Goal: Task Accomplishment & Management: Manage account settings

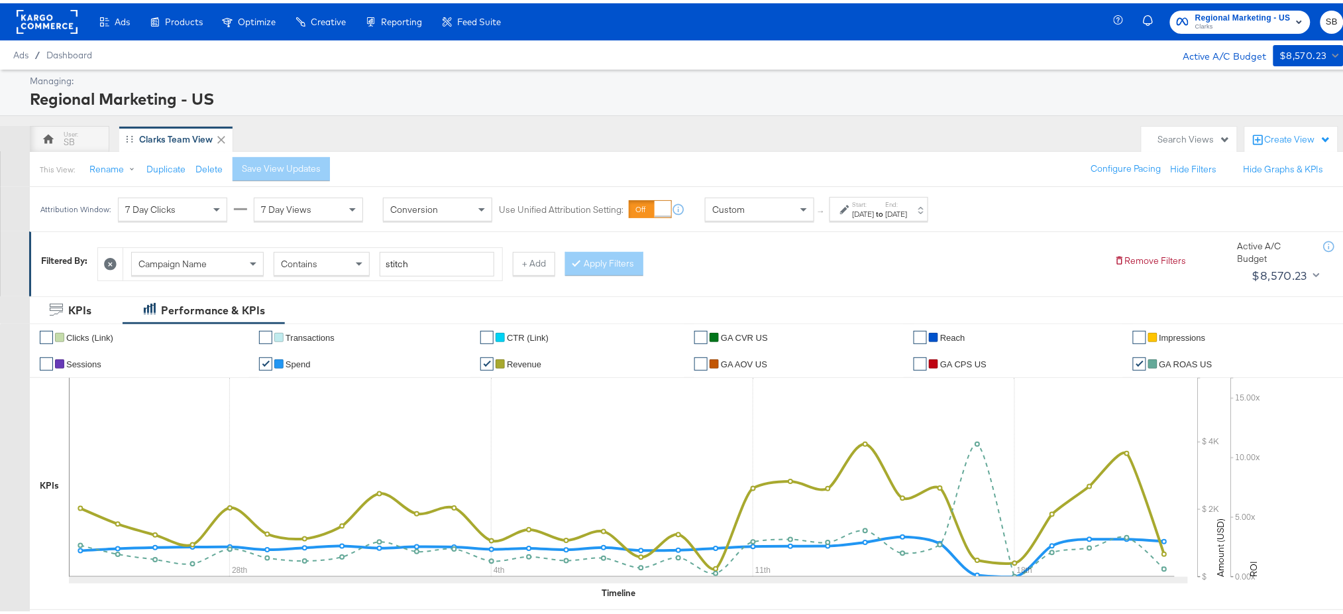
scroll to position [1, 0]
click at [539, 266] on button "+ Add" at bounding box center [534, 260] width 42 height 24
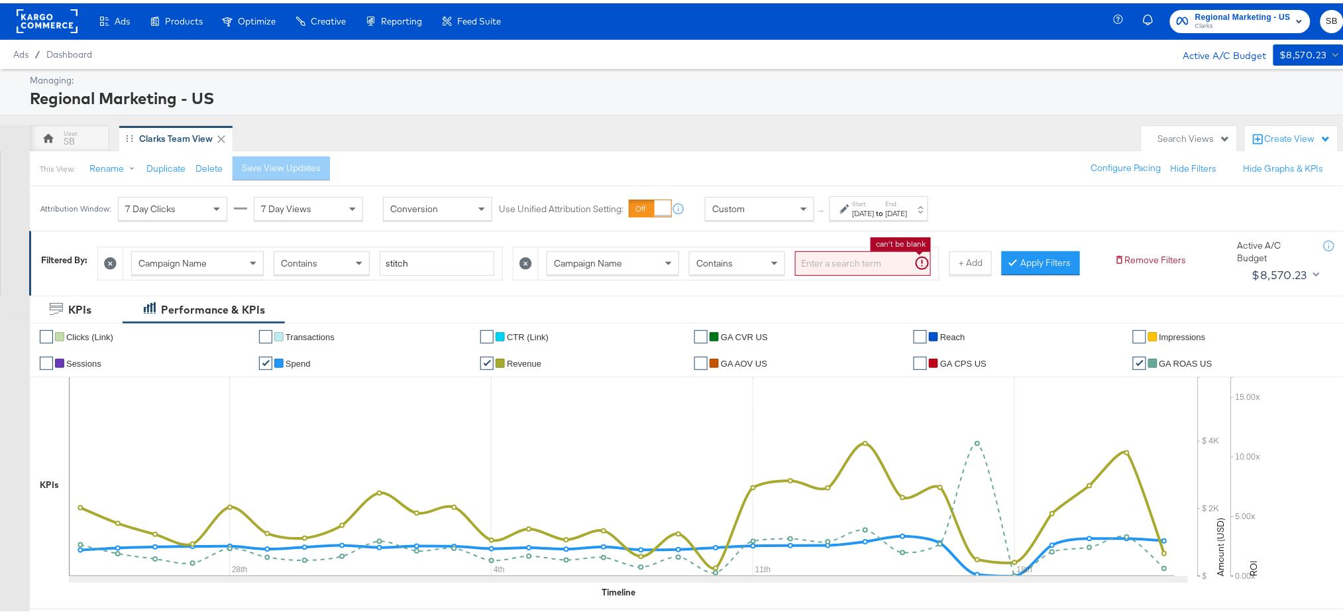
drag, startPoint x: 834, startPoint y: 270, endPoint x: 624, endPoint y: 255, distance: 210.5
click at [624, 255] on div "Campaign Name Contains can't be blank" at bounding box center [739, 260] width 384 height 25
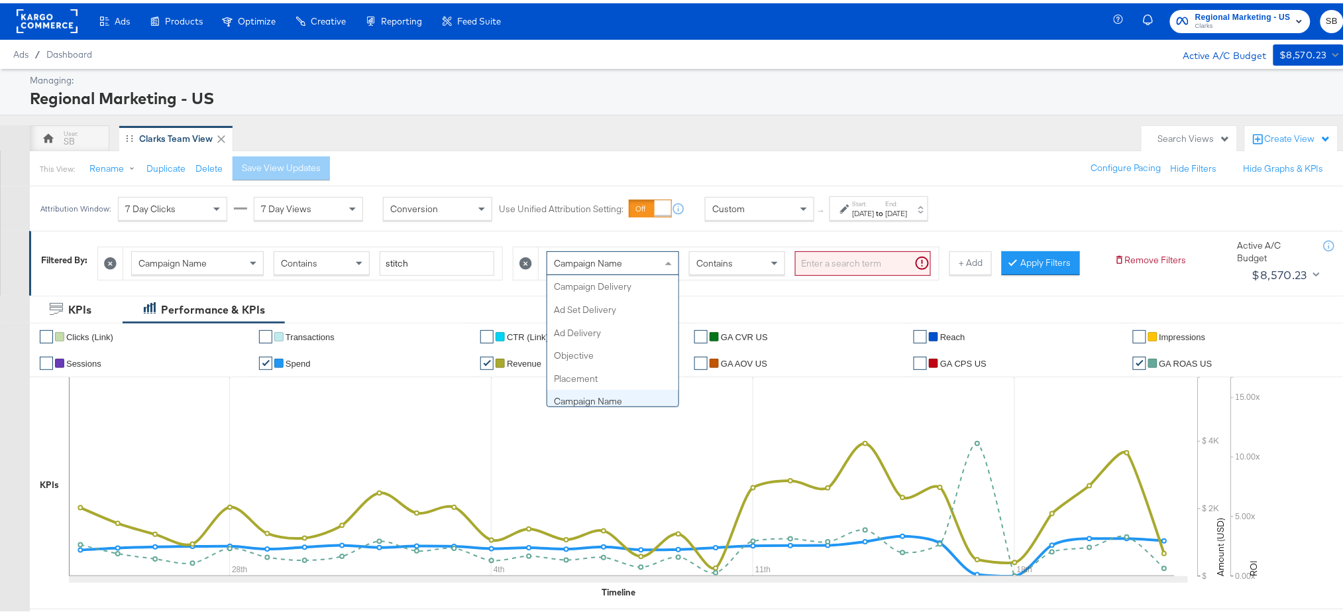
click at [622, 255] on span "Campaign Name" at bounding box center [588, 260] width 68 height 12
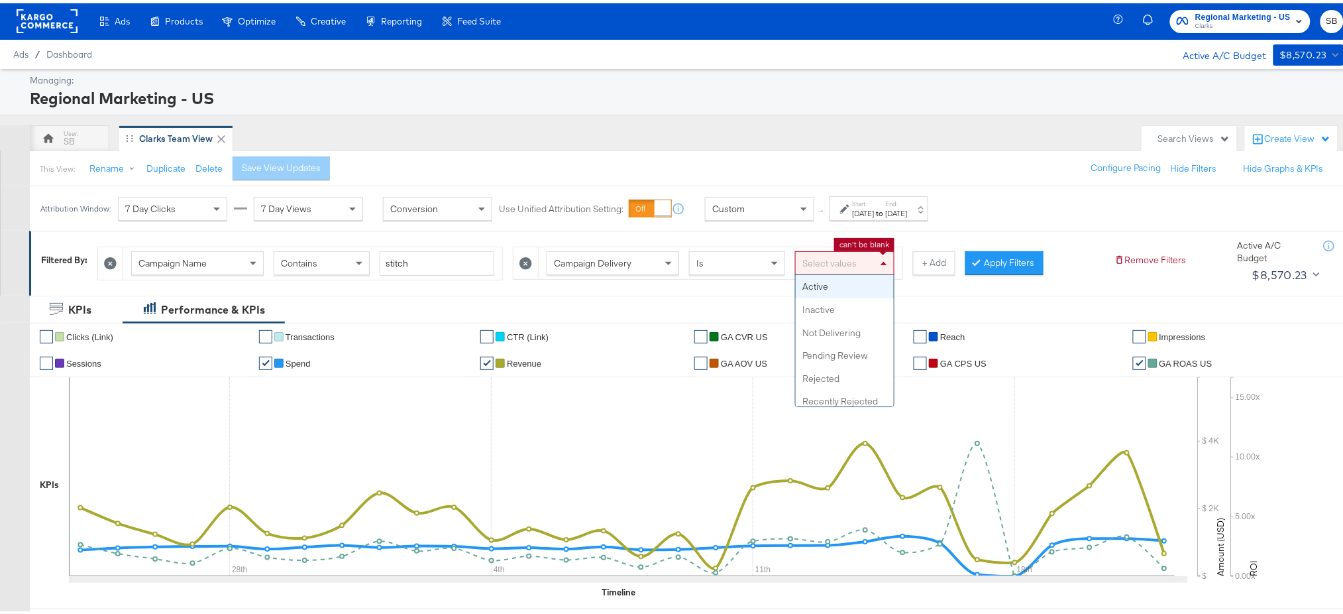
click at [836, 262] on div "Select values" at bounding box center [845, 259] width 98 height 23
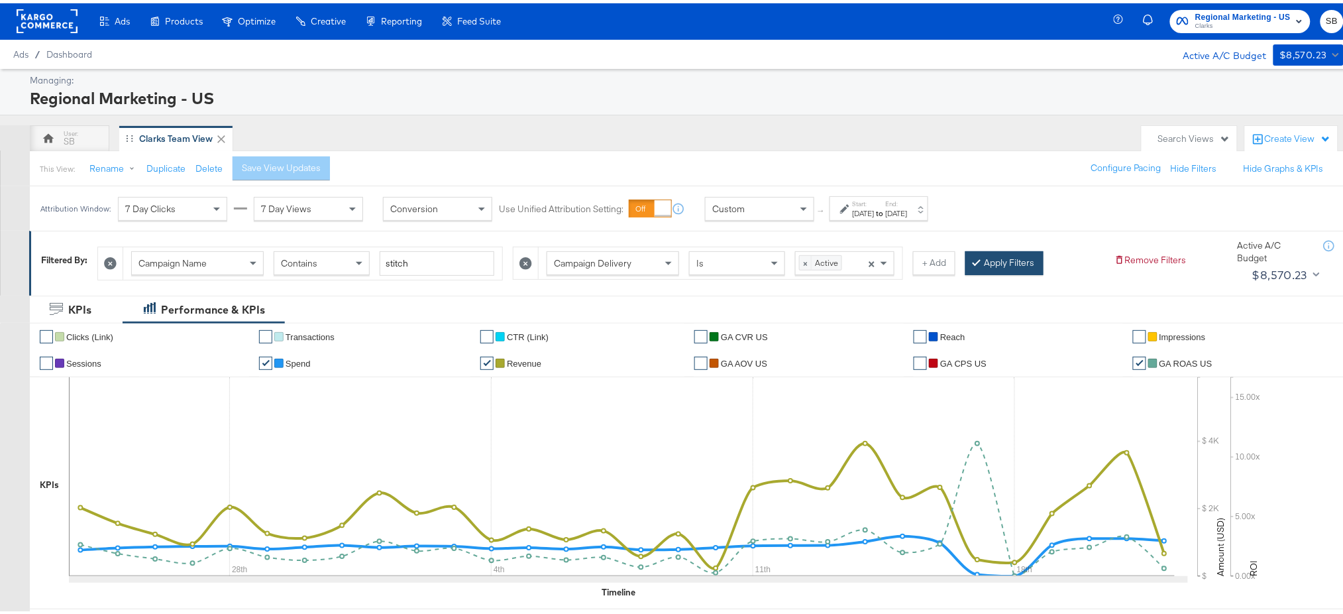
click at [1022, 252] on button "Apply Filters" at bounding box center [1004, 260] width 78 height 24
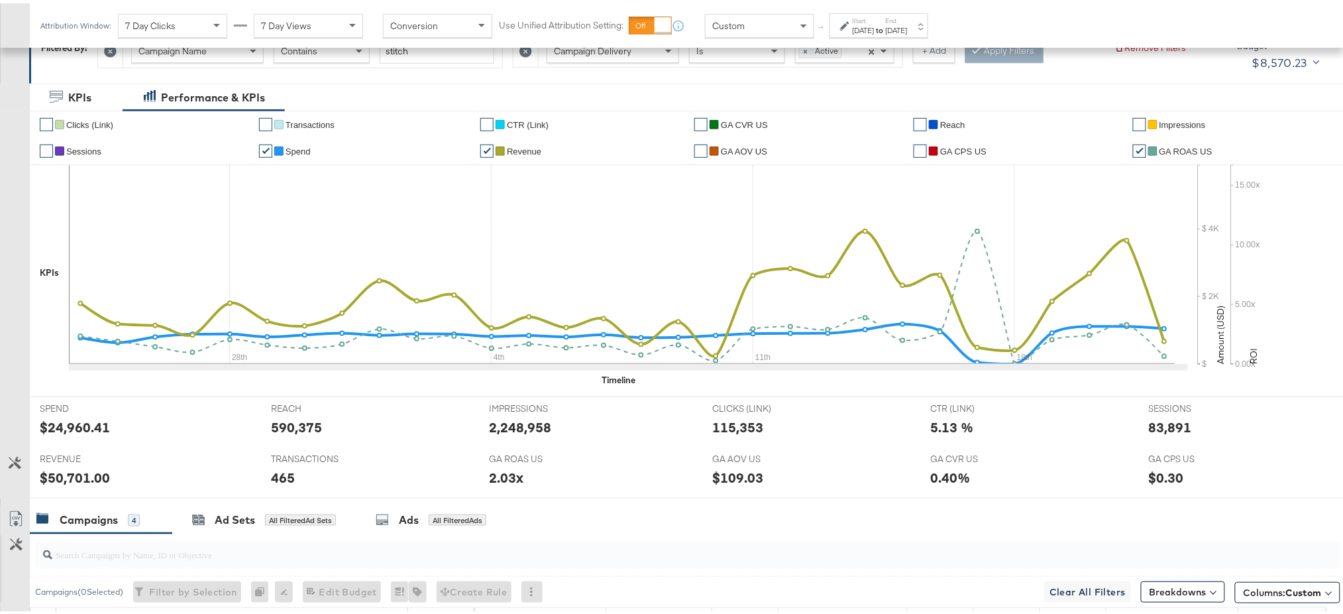
scroll to position [539, 0]
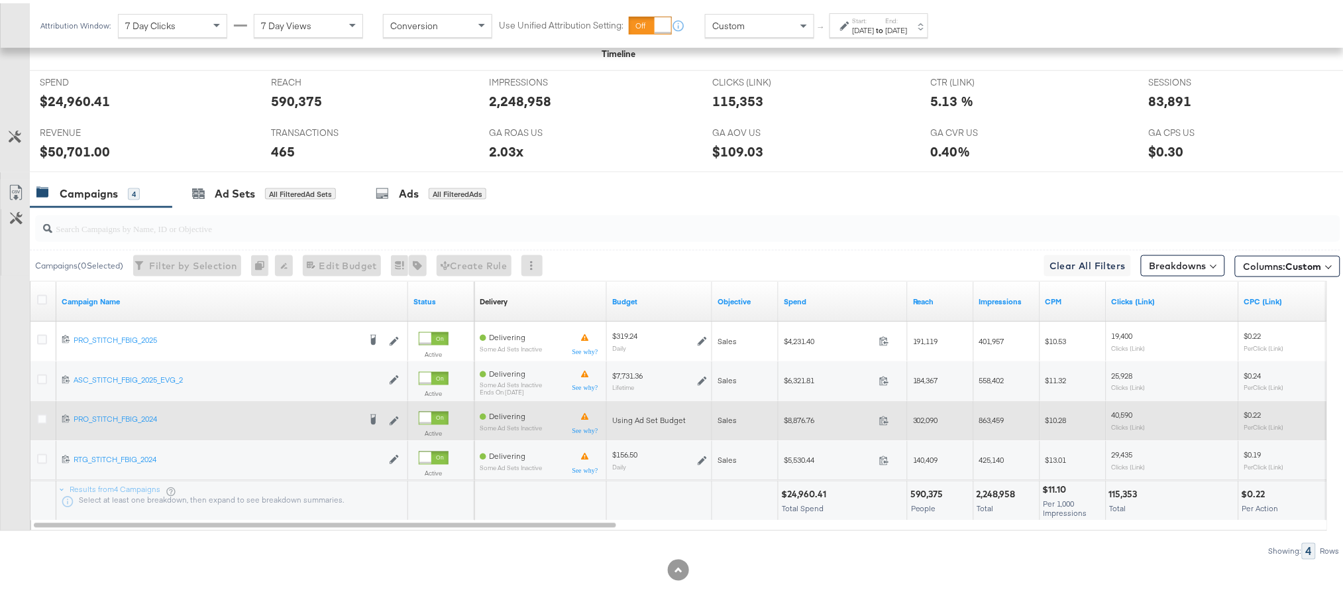
click at [803, 411] on div "$8,876.76 8876.76" at bounding box center [842, 417] width 129 height 21
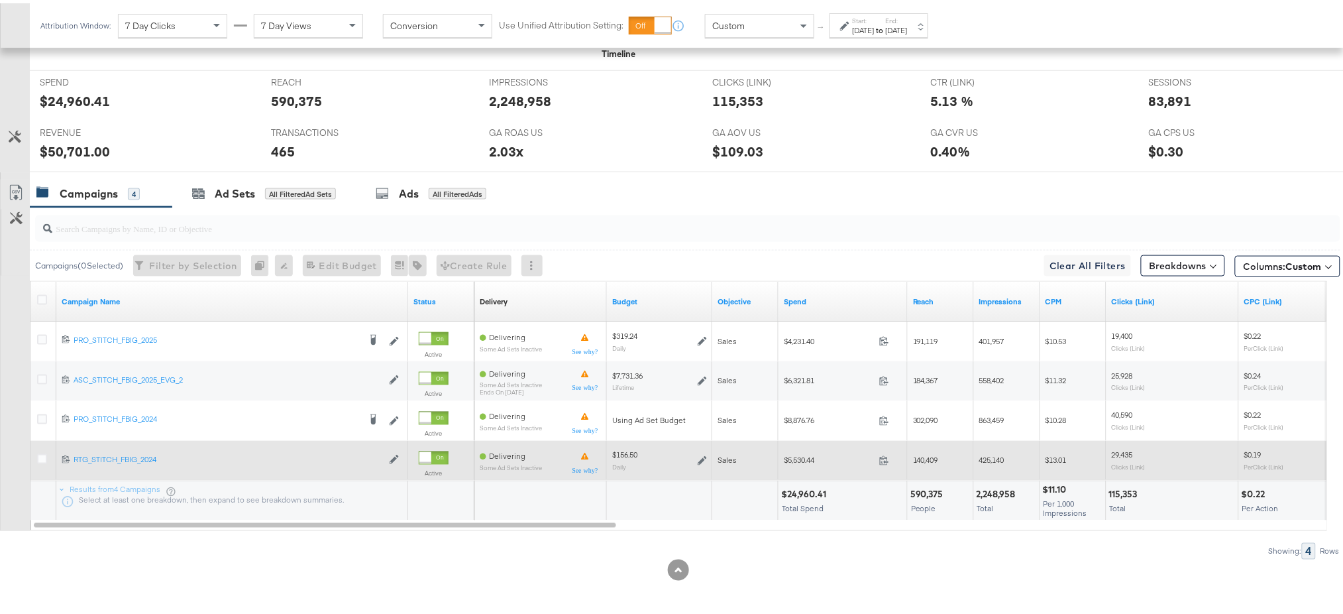
click at [804, 460] on span "$5,530.44" at bounding box center [829, 457] width 90 height 10
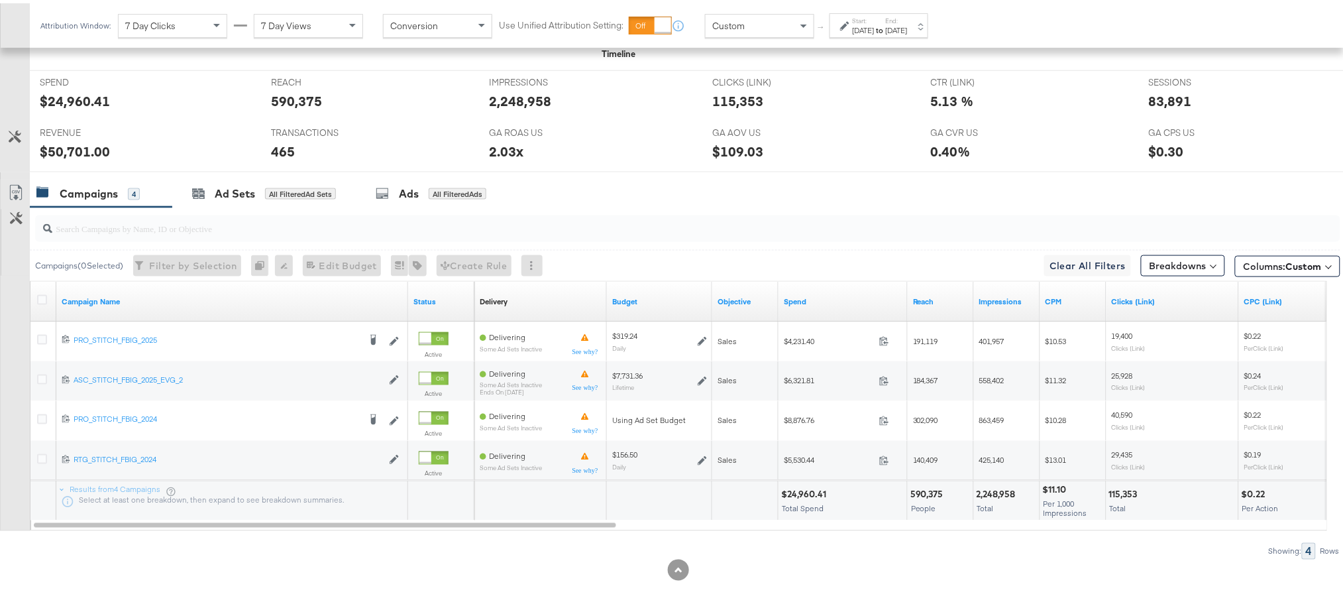
click at [66, 144] on div "$50,701.00" at bounding box center [75, 147] width 70 height 19
copy div "50,701.00"
click at [1153, 93] on div "83,891" at bounding box center [1170, 97] width 43 height 19
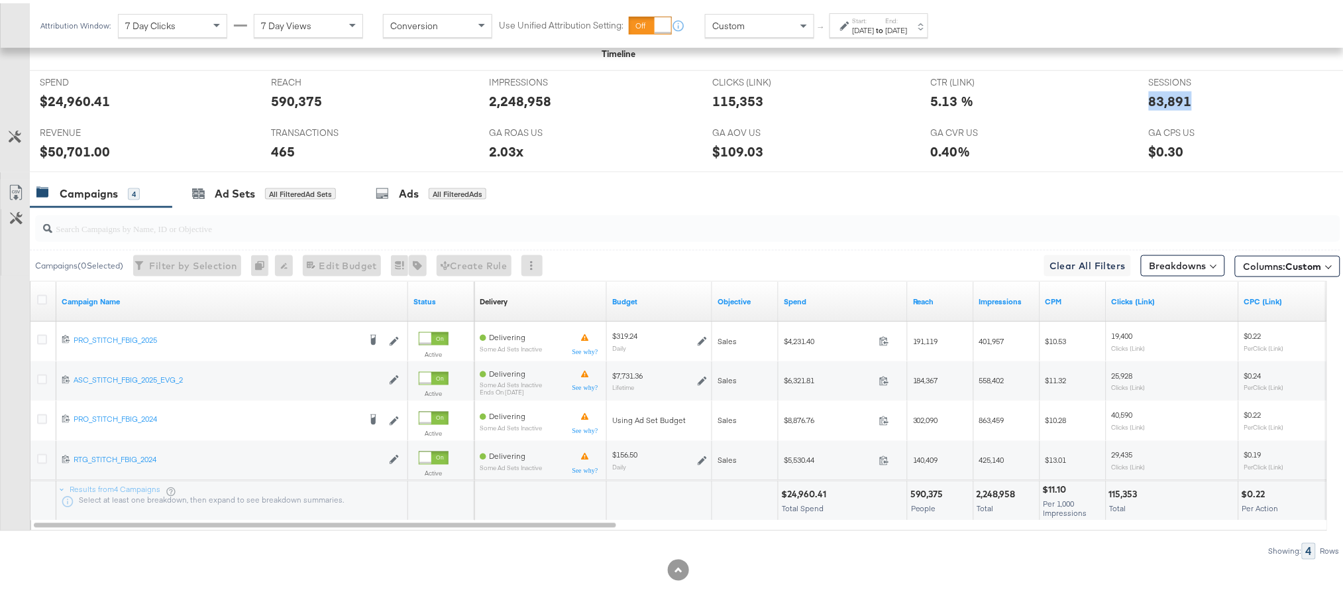
copy div "83,891"
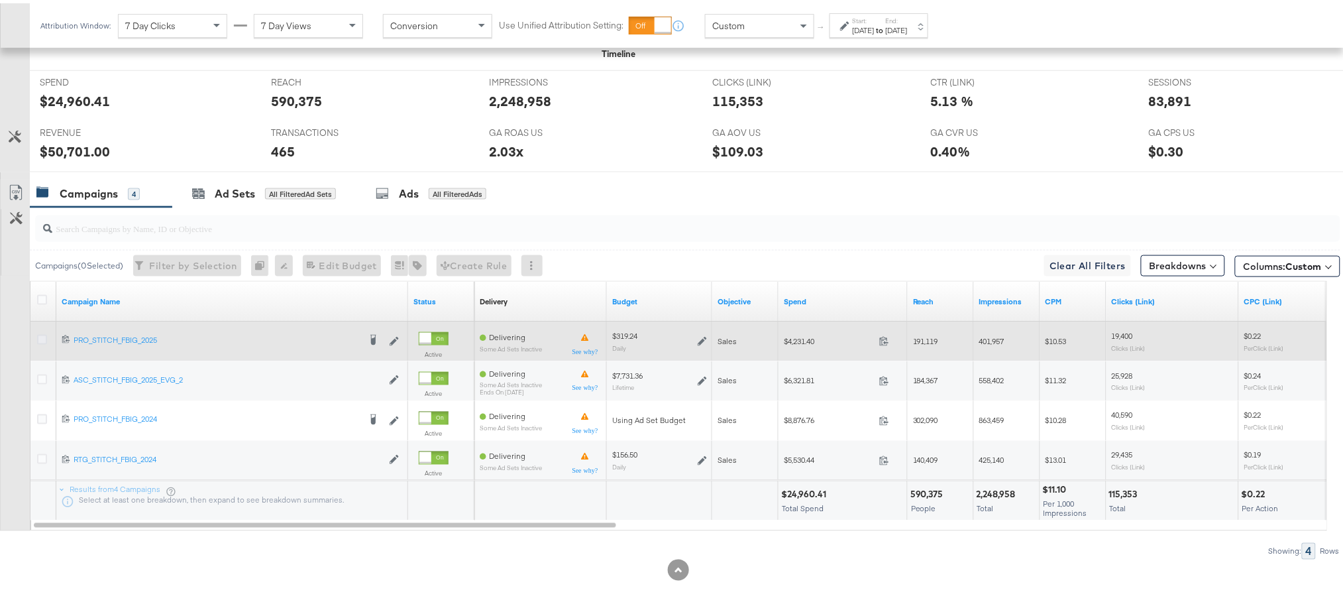
click at [44, 338] on icon at bounding box center [42, 336] width 10 height 10
click at [0, 0] on input "checkbox" at bounding box center [0, 0] width 0 height 0
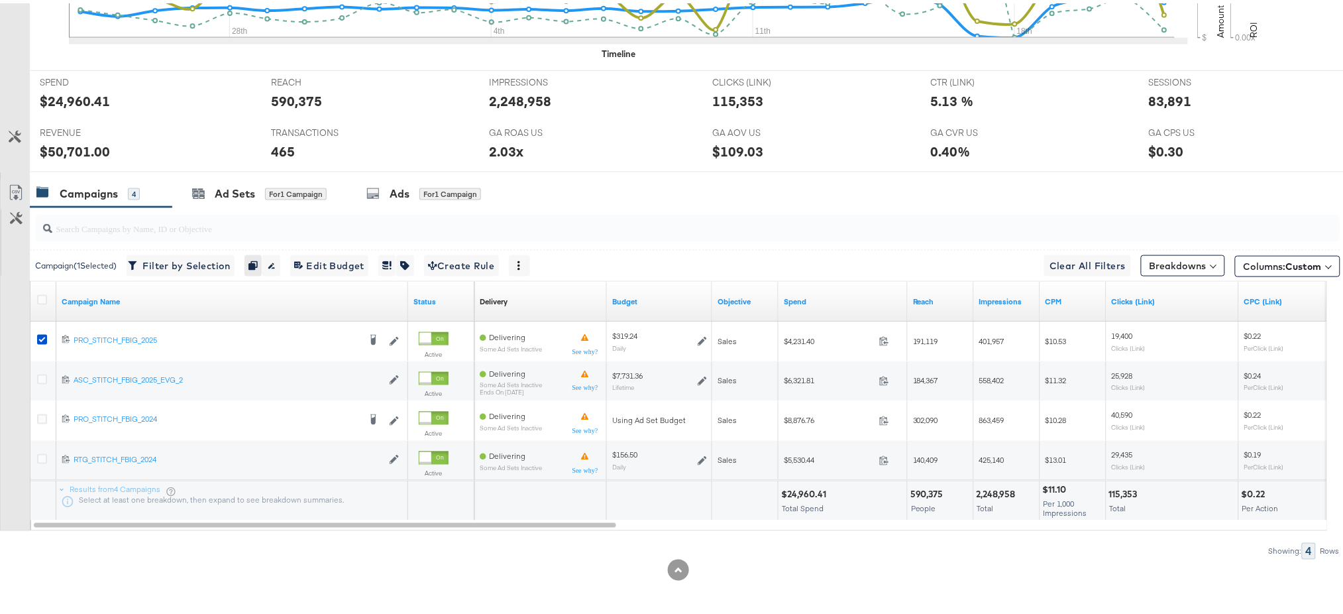
scroll to position [0, 0]
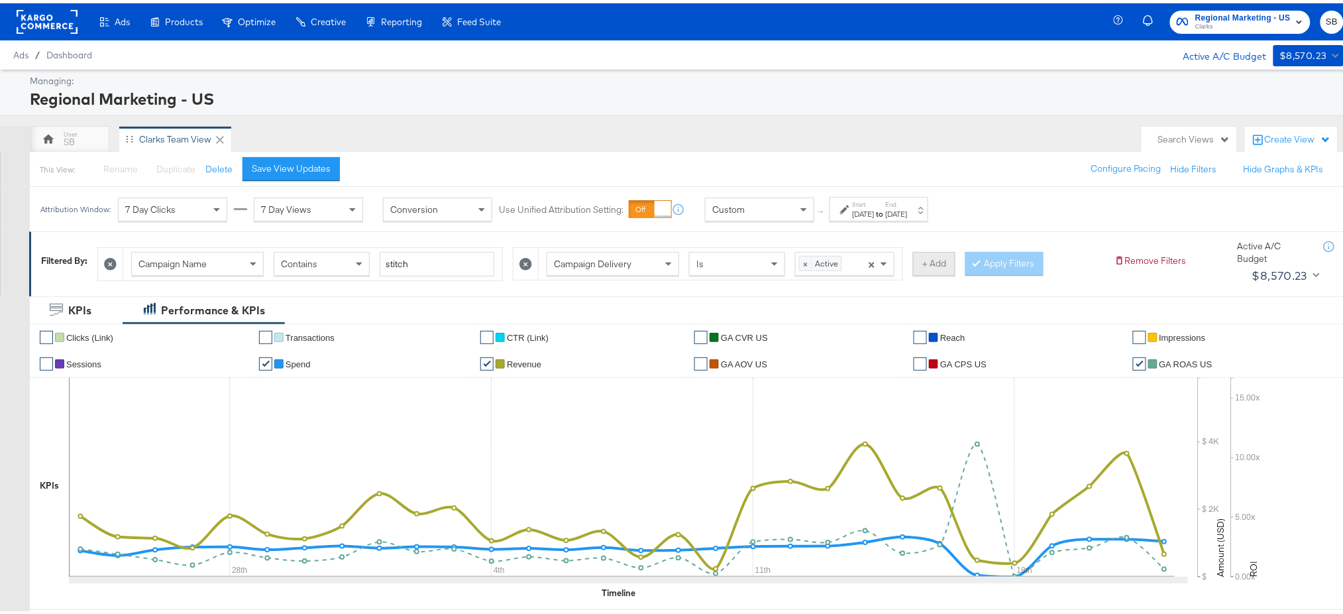
click at [941, 265] on button "+ Add" at bounding box center [934, 260] width 42 height 24
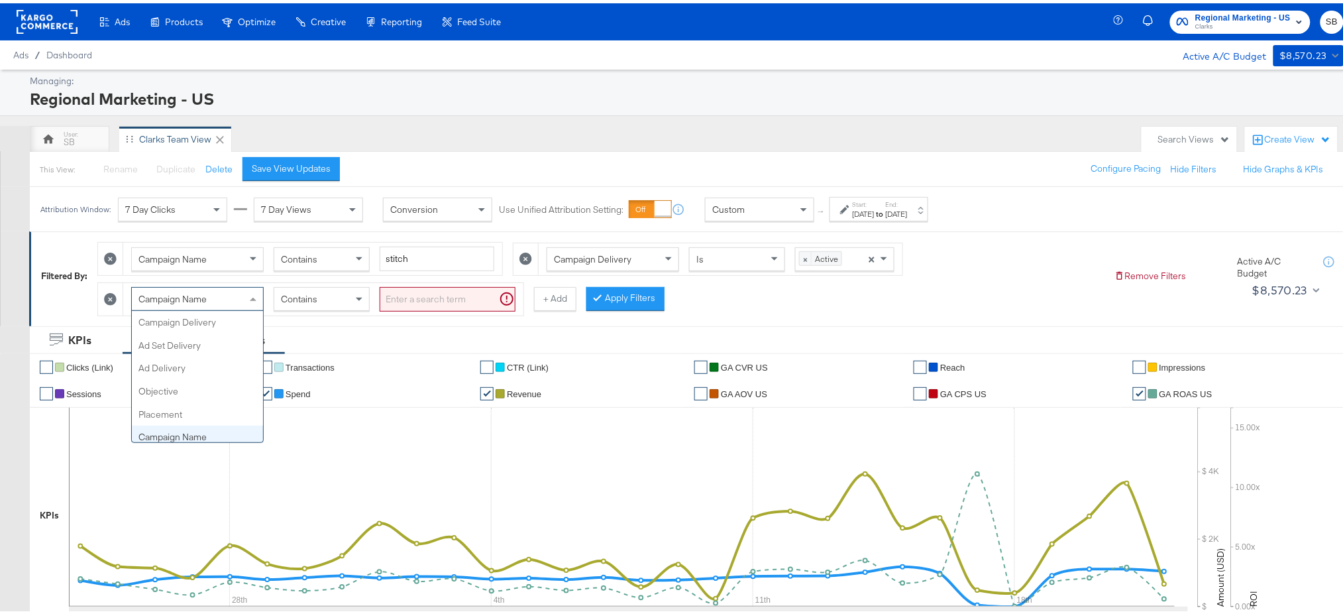
scroll to position [114, 0]
drag, startPoint x: 236, startPoint y: 293, endPoint x: 168, endPoint y: 391, distance: 119.5
click at [168, 307] on div "Campaign Name Campaign Delivery Ad Set Delivery Ad Delivery Objective Placement…" at bounding box center [197, 296] width 133 height 24
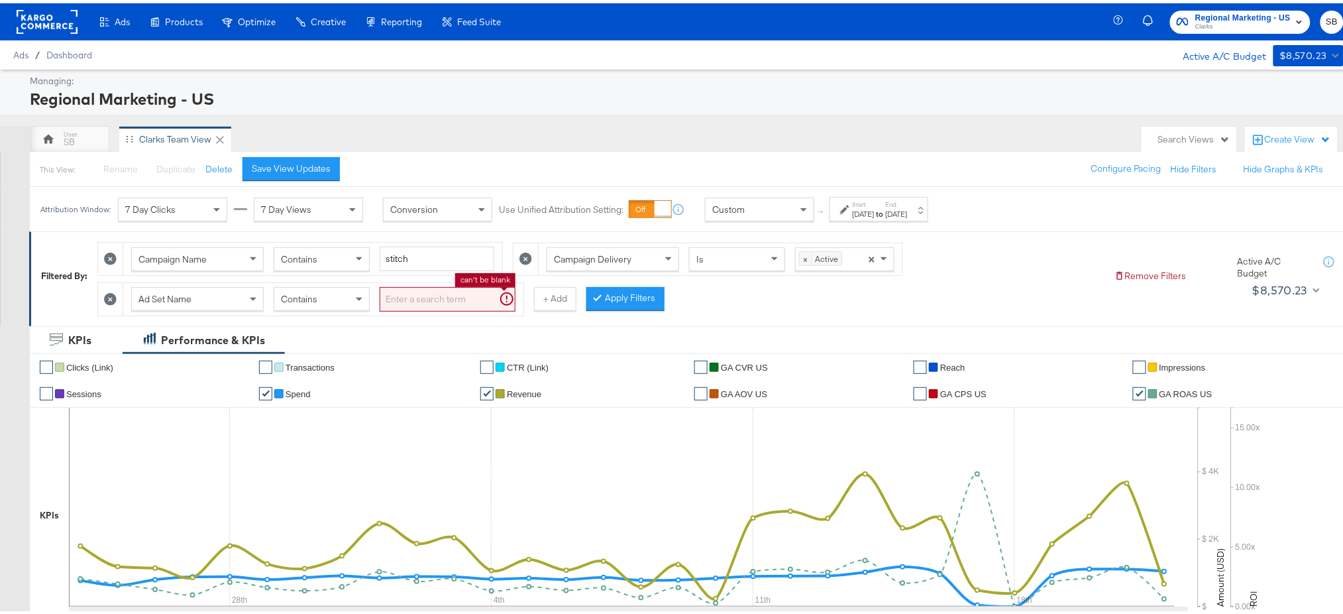
click at [436, 291] on input "search" at bounding box center [448, 296] width 136 height 25
type input "global"
click at [601, 292] on button "Apply Filters" at bounding box center [604, 296] width 78 height 24
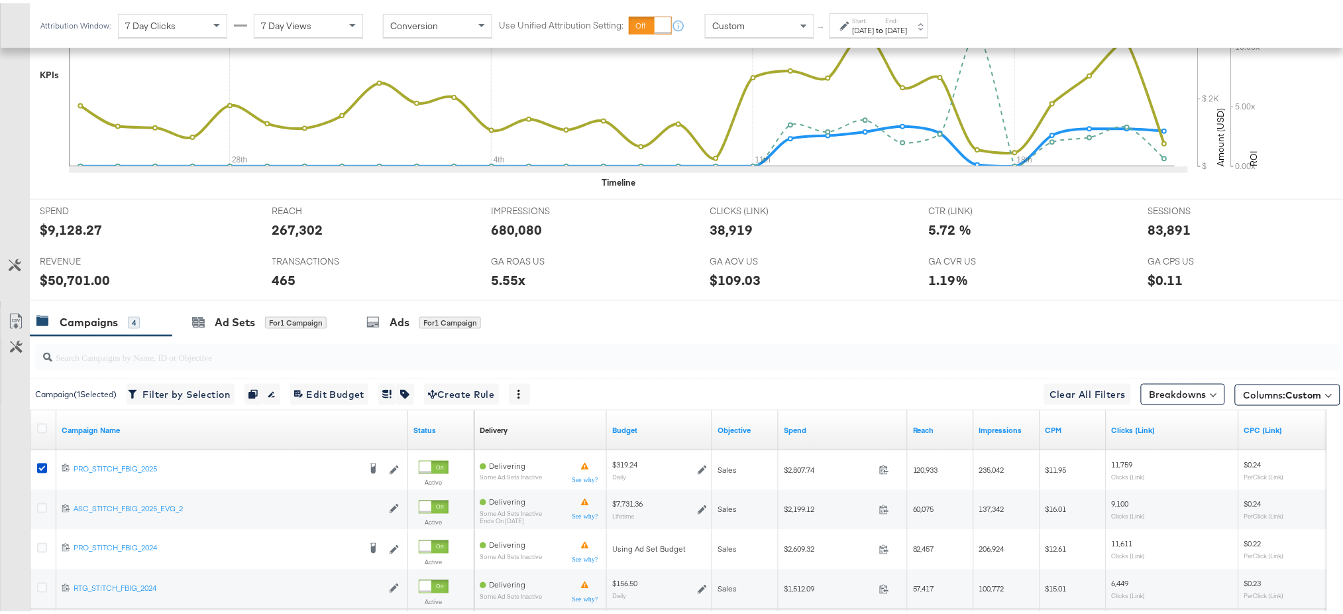
scroll to position [569, 0]
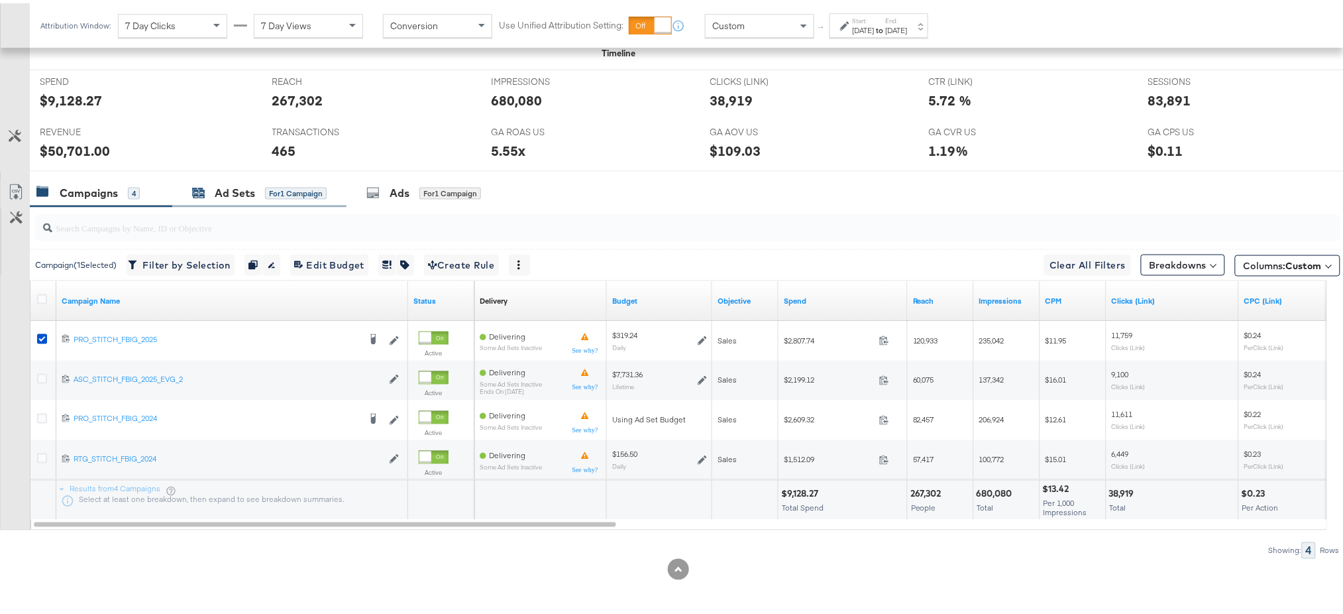
click at [226, 192] on div "Ad Sets" at bounding box center [235, 189] width 40 height 15
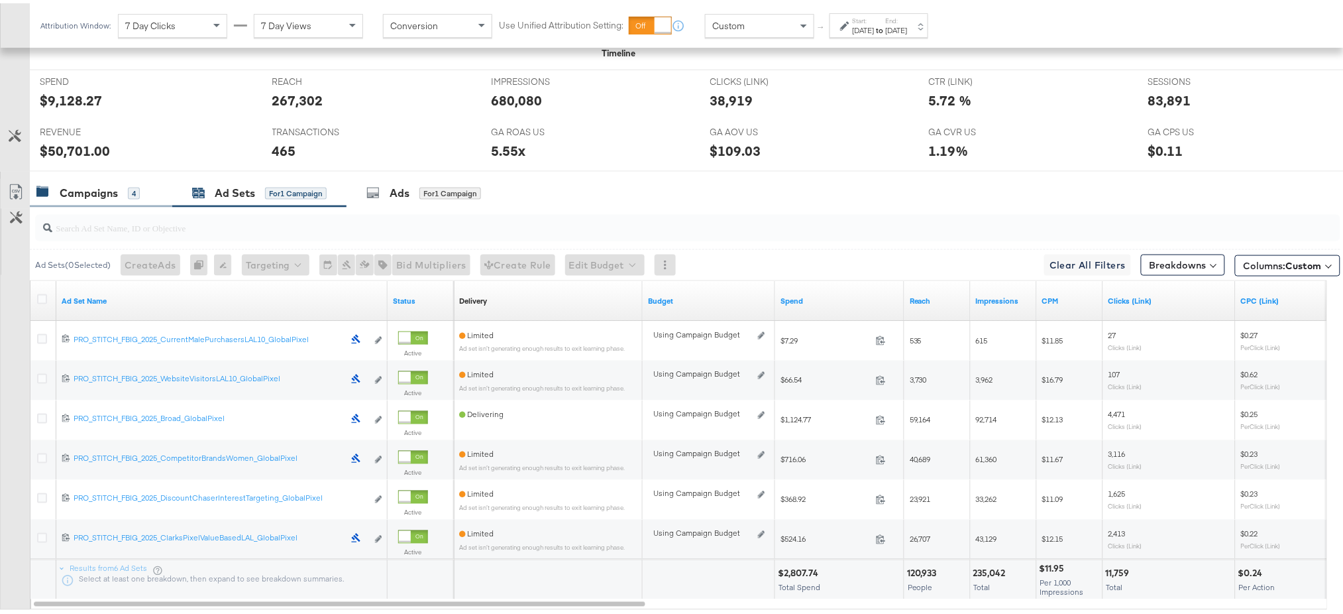
click at [94, 187] on div "Campaigns" at bounding box center [89, 189] width 58 height 15
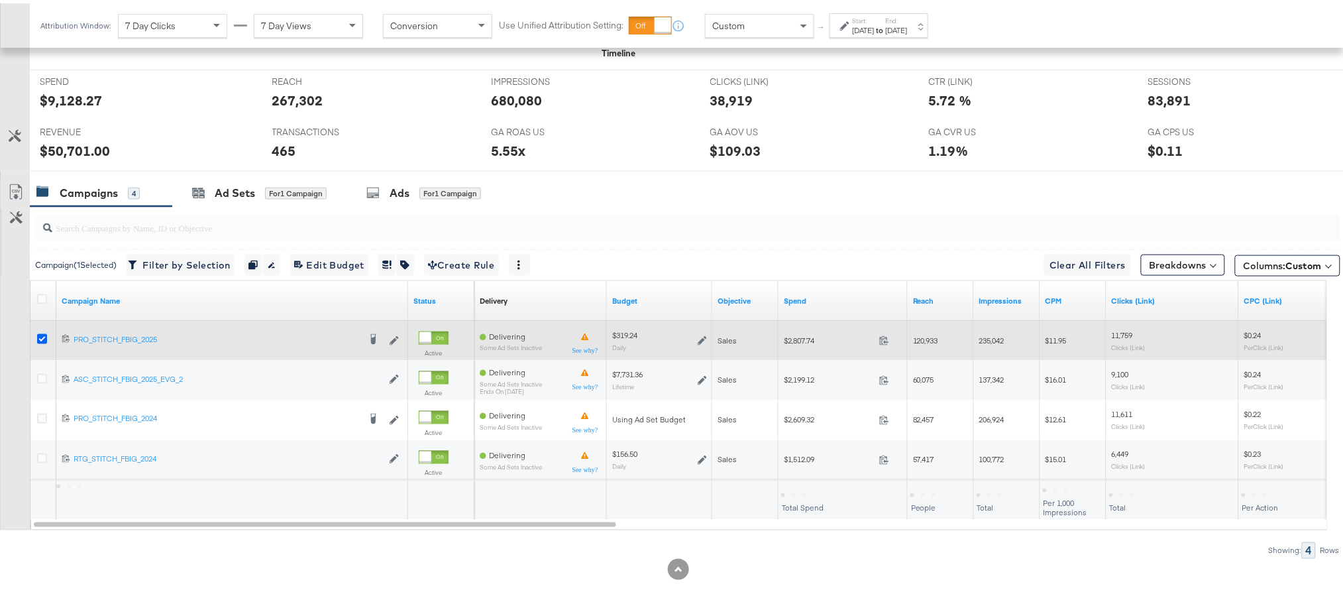
click at [40, 332] on icon at bounding box center [42, 336] width 10 height 10
click at [0, 0] on input "checkbox" at bounding box center [0, 0] width 0 height 0
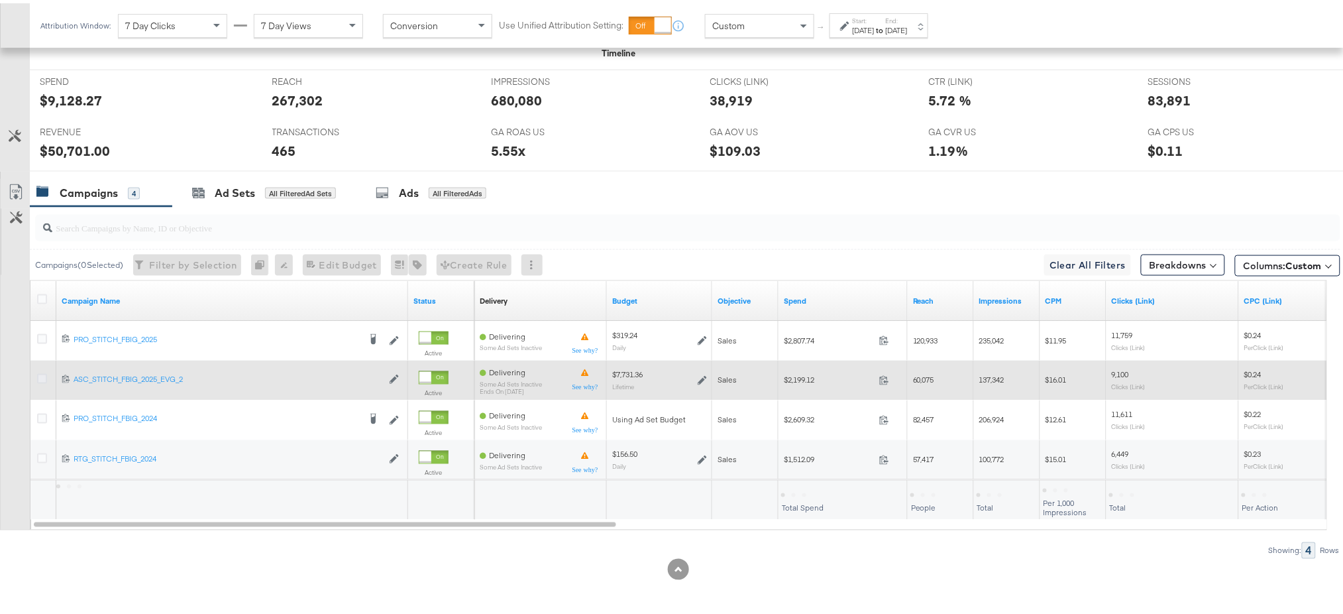
click at [40, 377] on icon at bounding box center [42, 375] width 10 height 10
click at [0, 0] on input "checkbox" at bounding box center [0, 0] width 0 height 0
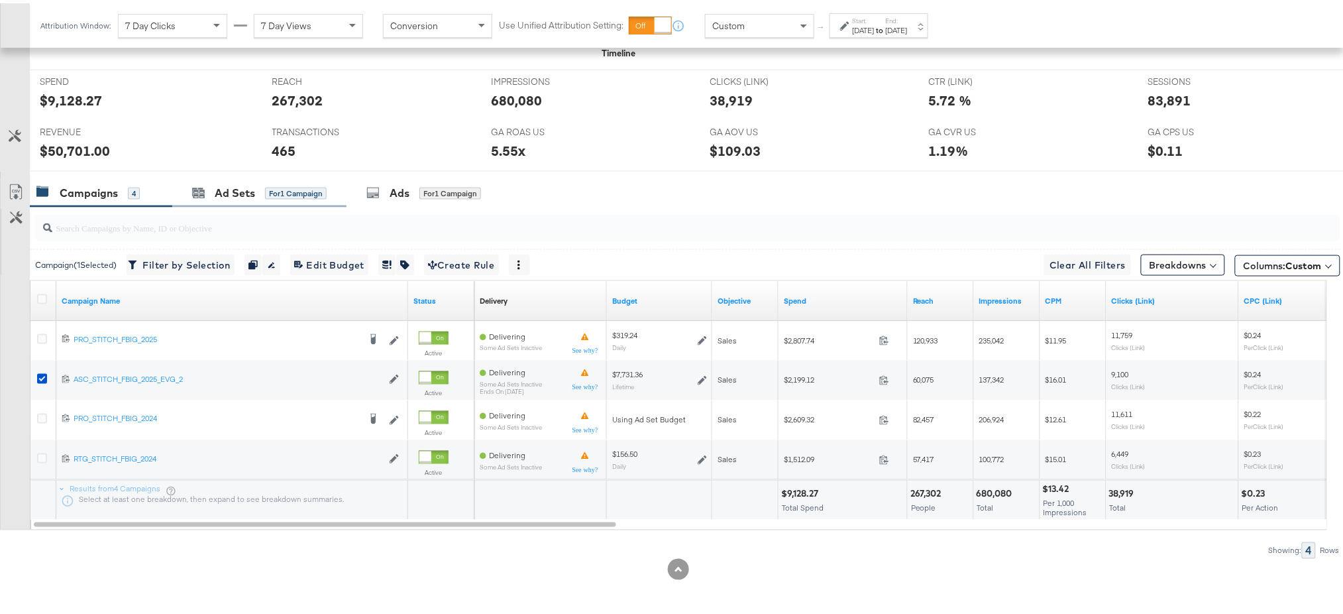
click at [218, 201] on div "Ad Sets for 1 Campaign" at bounding box center [259, 190] width 174 height 28
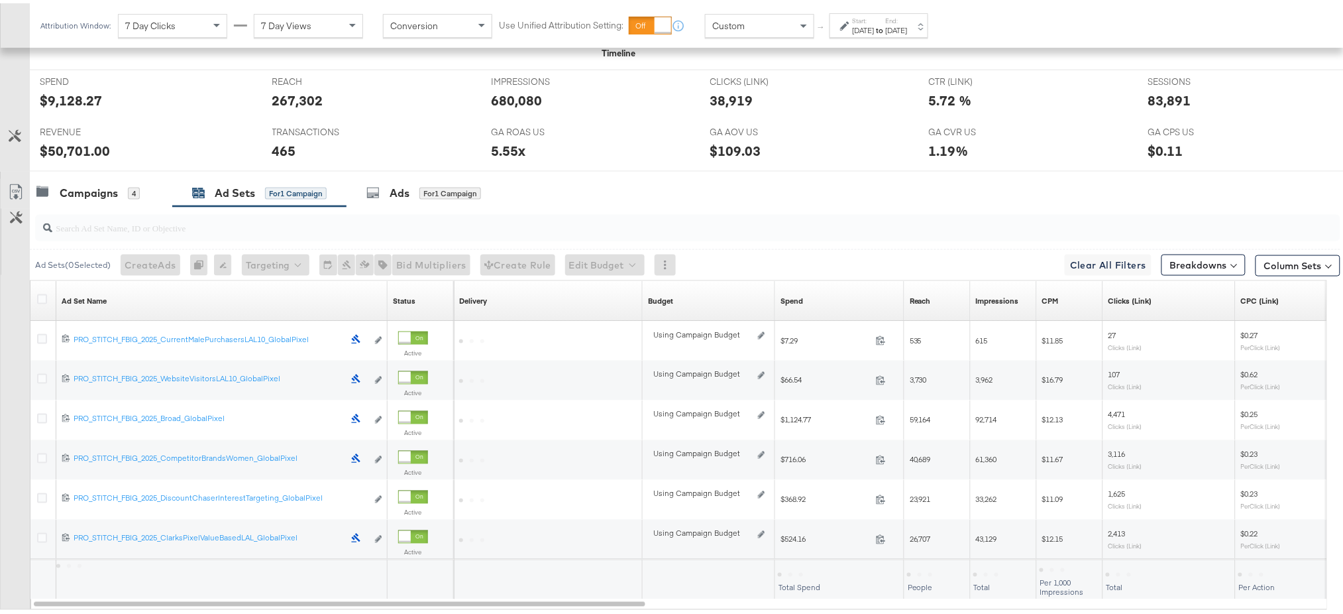
scroll to position [490, 0]
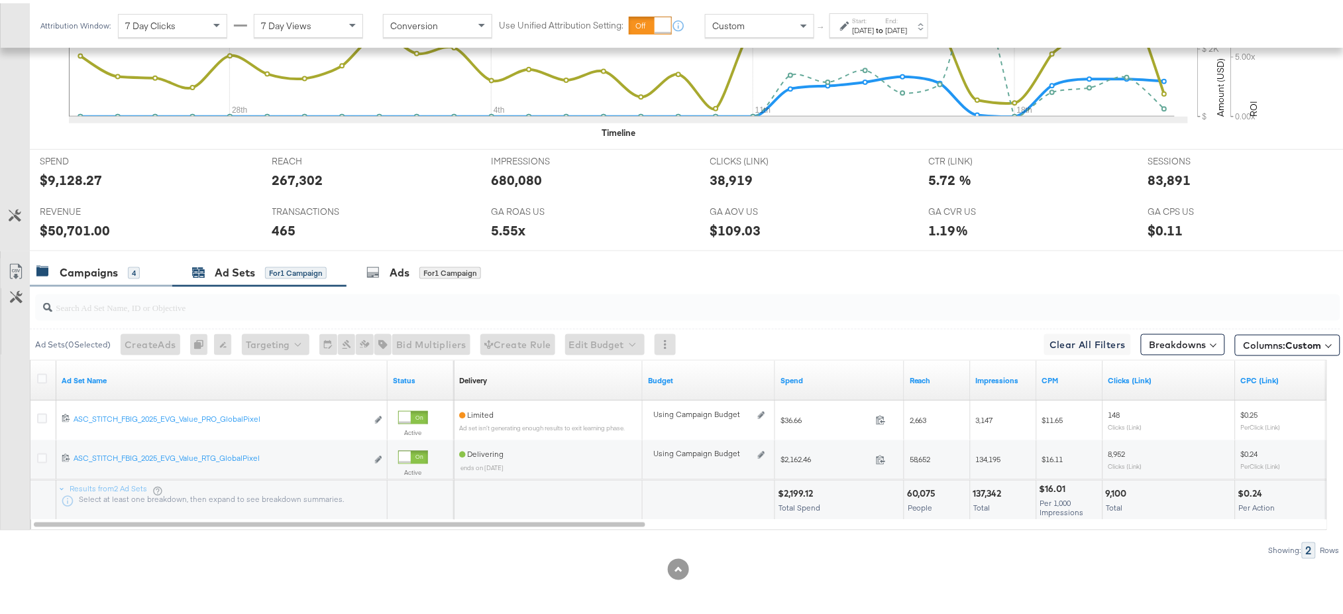
click at [87, 264] on div "Campaigns" at bounding box center [89, 269] width 58 height 15
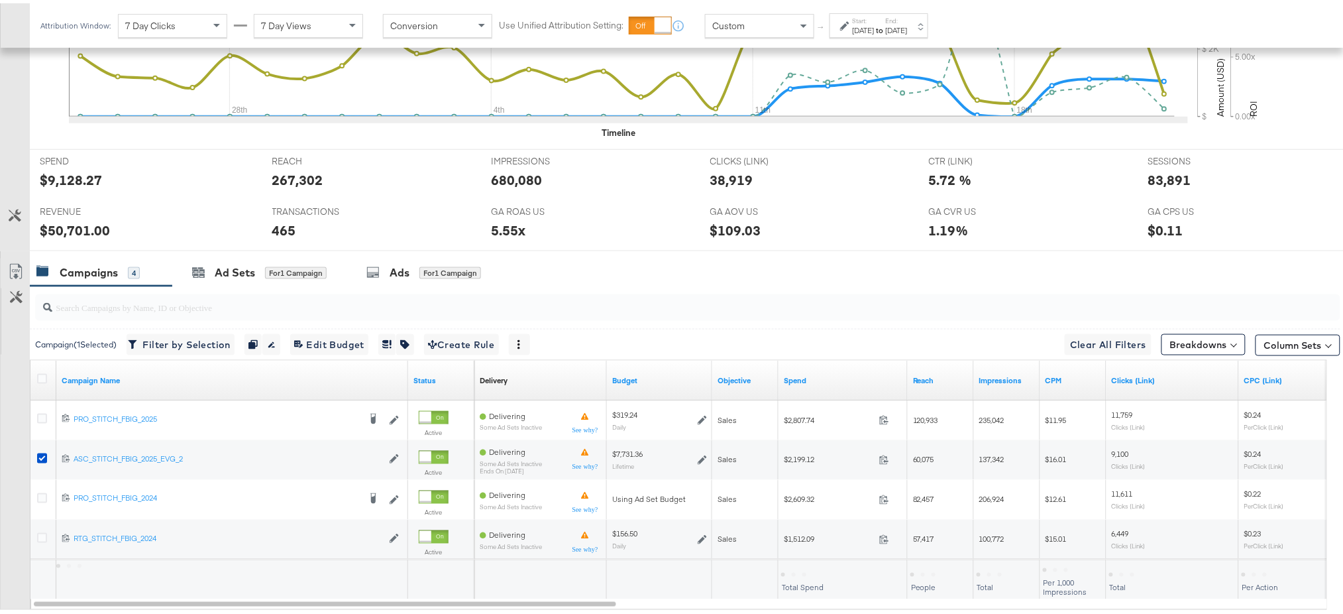
scroll to position [569, 0]
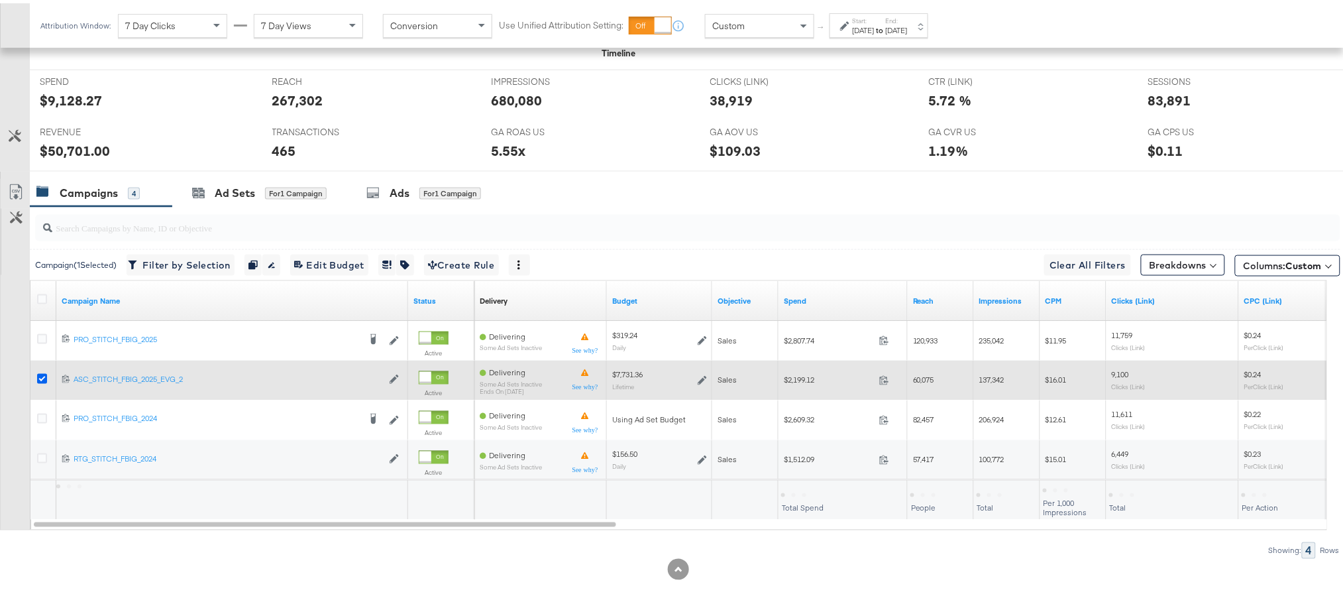
click at [42, 374] on icon at bounding box center [42, 375] width 10 height 10
click at [0, 0] on input "checkbox" at bounding box center [0, 0] width 0 height 0
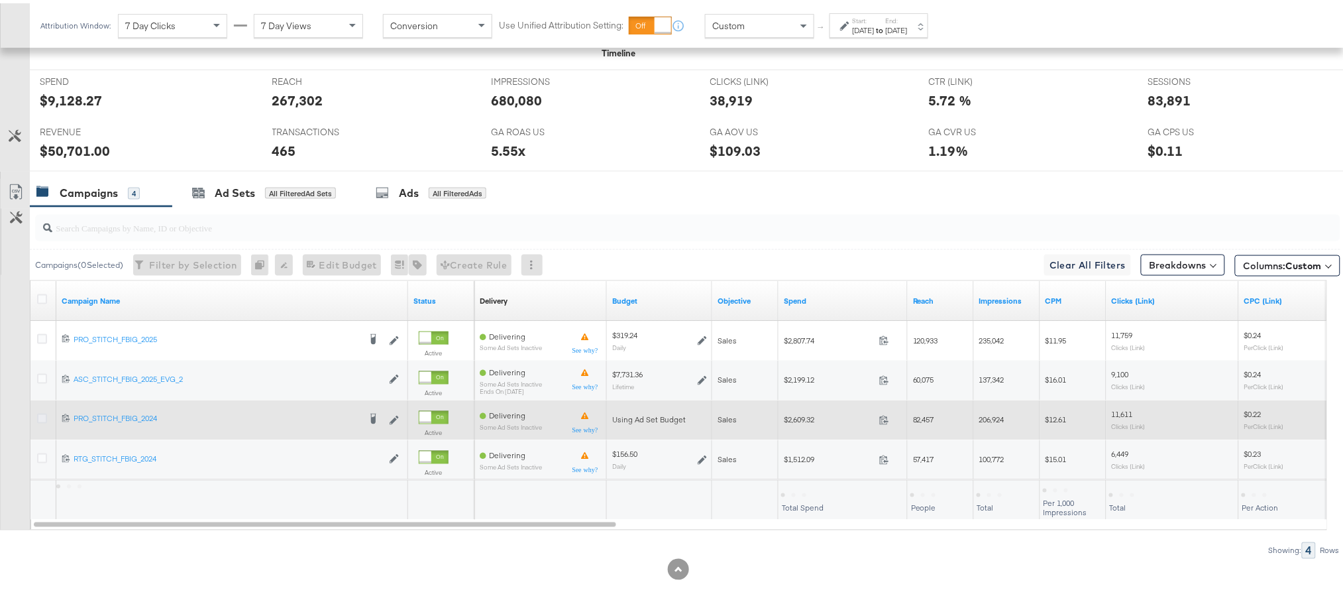
click at [44, 412] on icon at bounding box center [42, 415] width 10 height 10
click at [0, 0] on input "checkbox" at bounding box center [0, 0] width 0 height 0
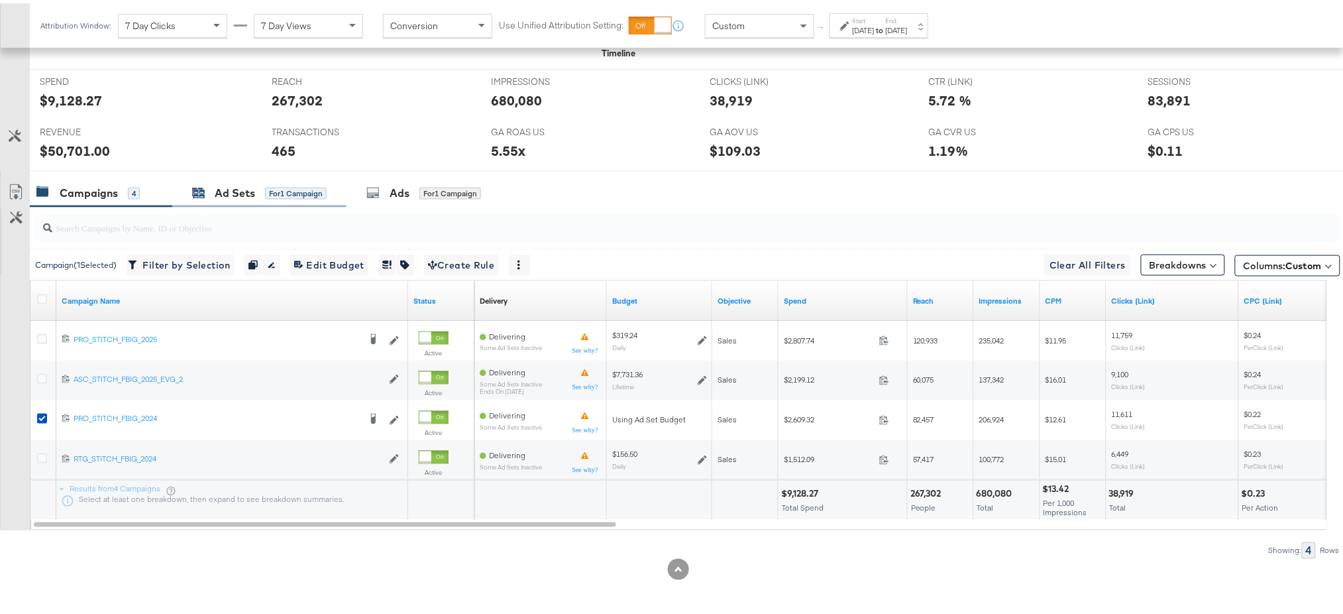
click at [229, 184] on div "Ad Sets" at bounding box center [235, 189] width 40 height 15
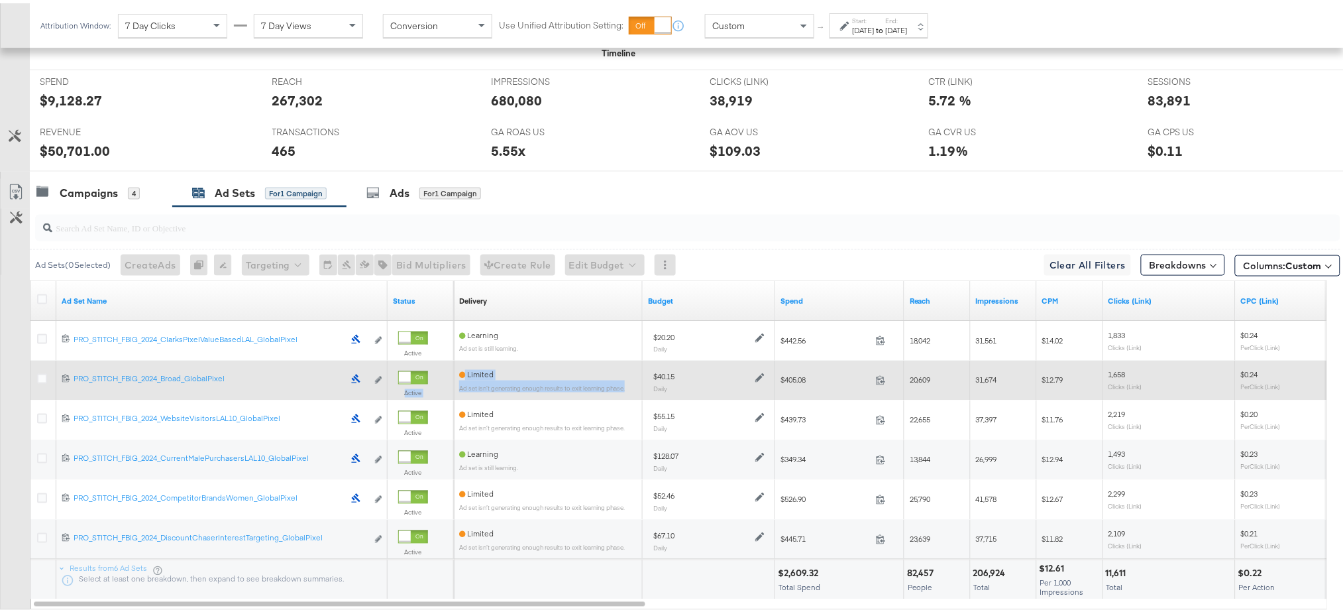
drag, startPoint x: 634, startPoint y: 390, endPoint x: 452, endPoint y: 366, distance: 183.7
click at [30, 357] on div "120232421133160515 PRO_STITCH_FBIG_2024_Broad_GlobalPixel PRO_STITCH_FBIG_2024_…" at bounding box center [30, 357] width 0 height 0
copy div "Active Limited Ad set isn’t generating enough results to exit learning phase."
click at [452, 366] on div "Active" at bounding box center [421, 383] width 66 height 53
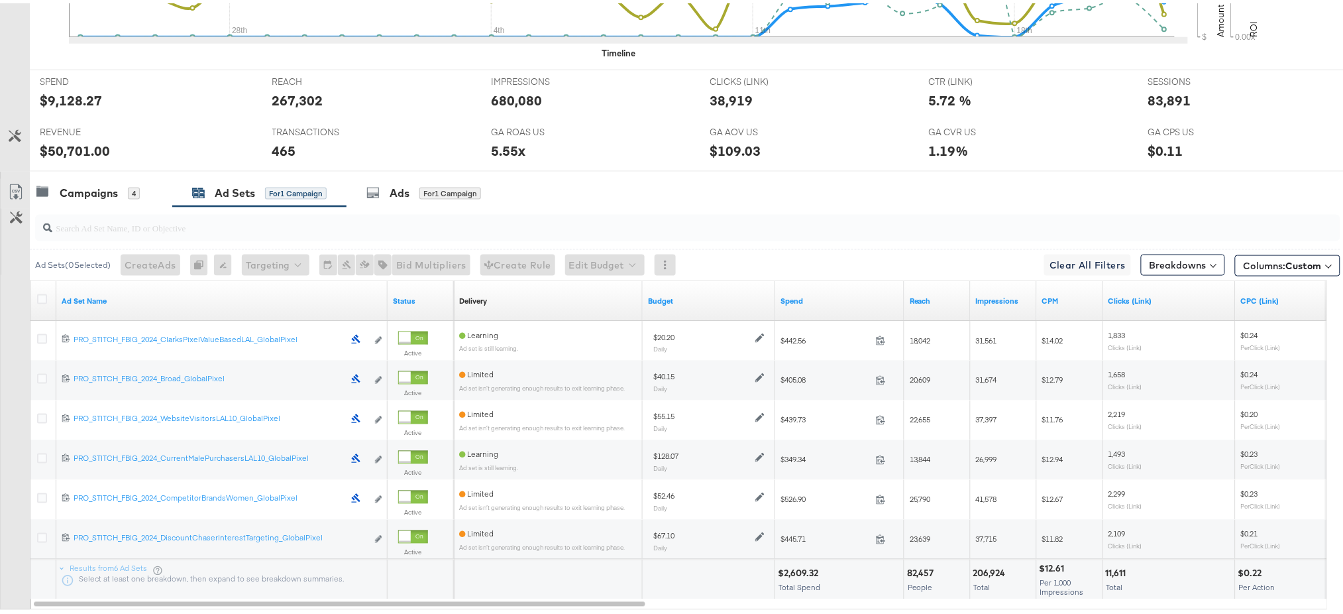
scroll to position [0, 0]
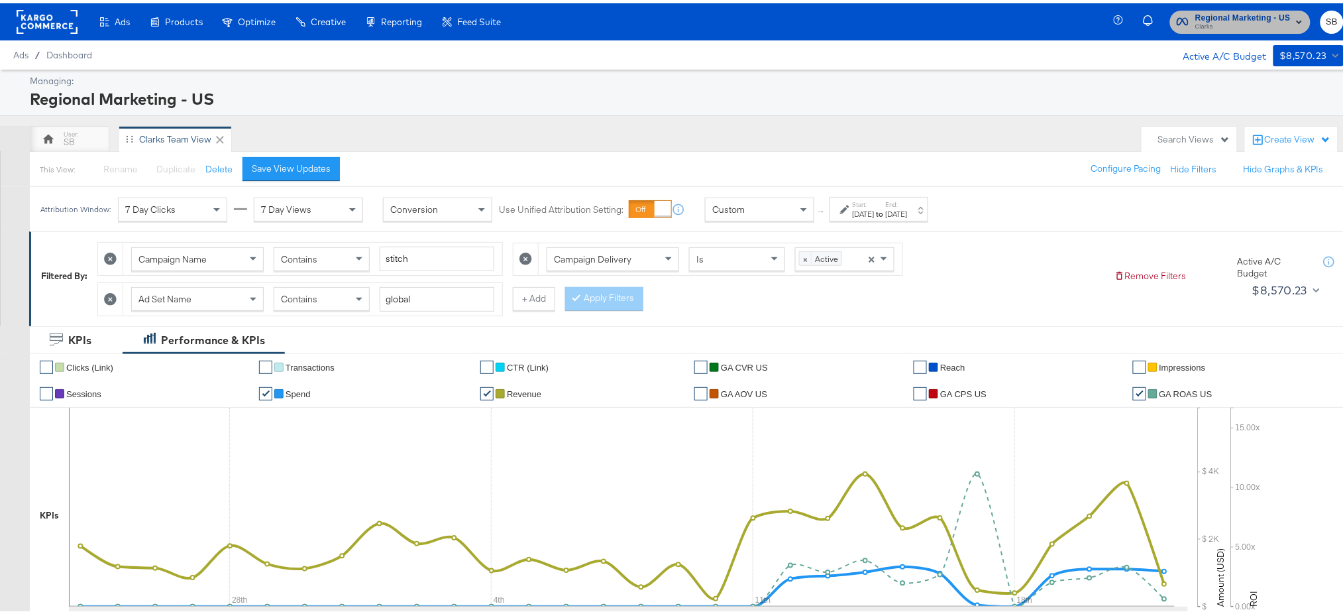
click at [1215, 27] on span "Clarks" at bounding box center [1242, 24] width 95 height 11
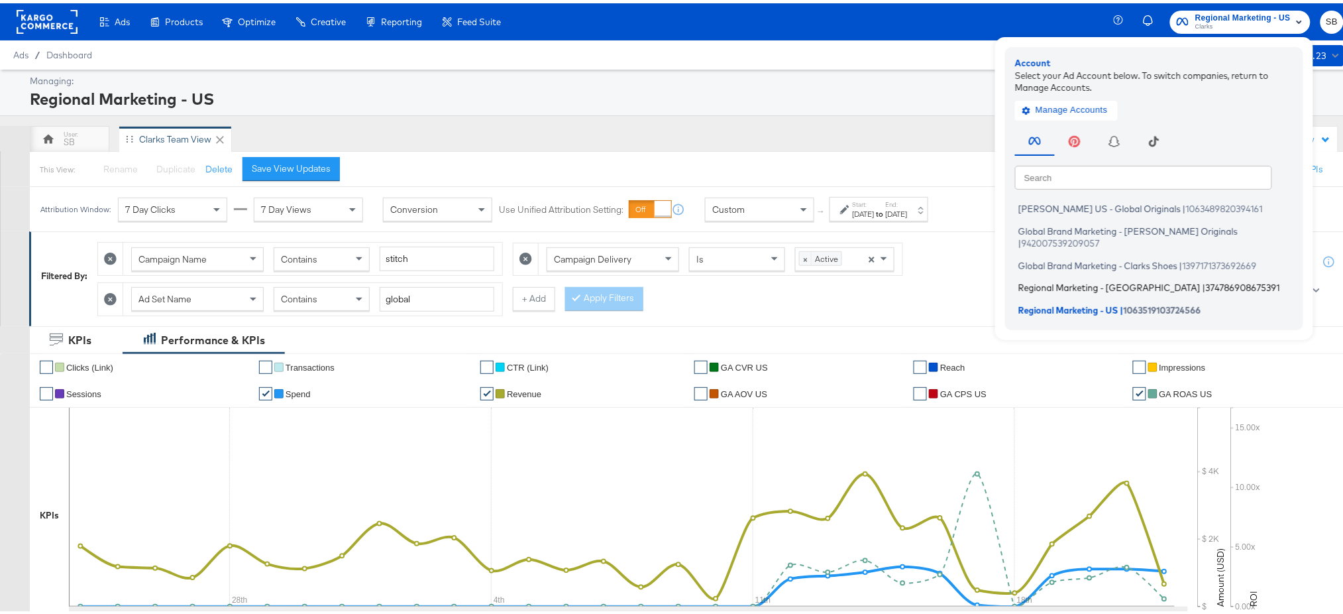
click at [1055, 279] on span "Regional Marketing - CA" at bounding box center [1109, 284] width 182 height 11
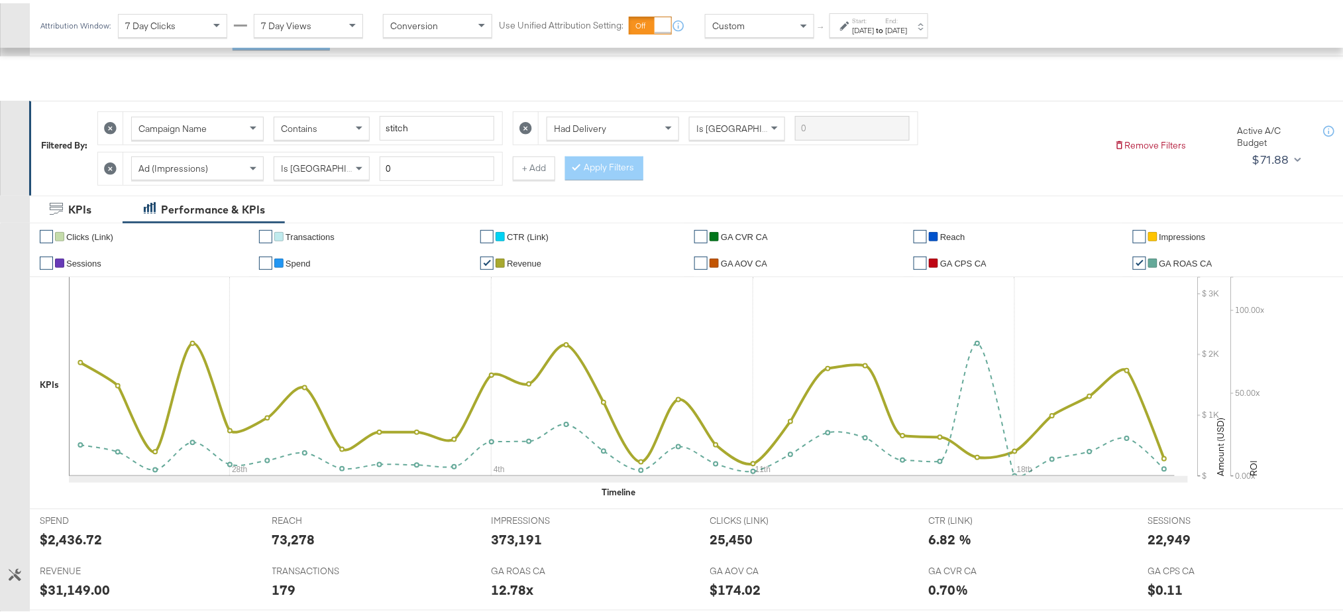
scroll to position [490, 0]
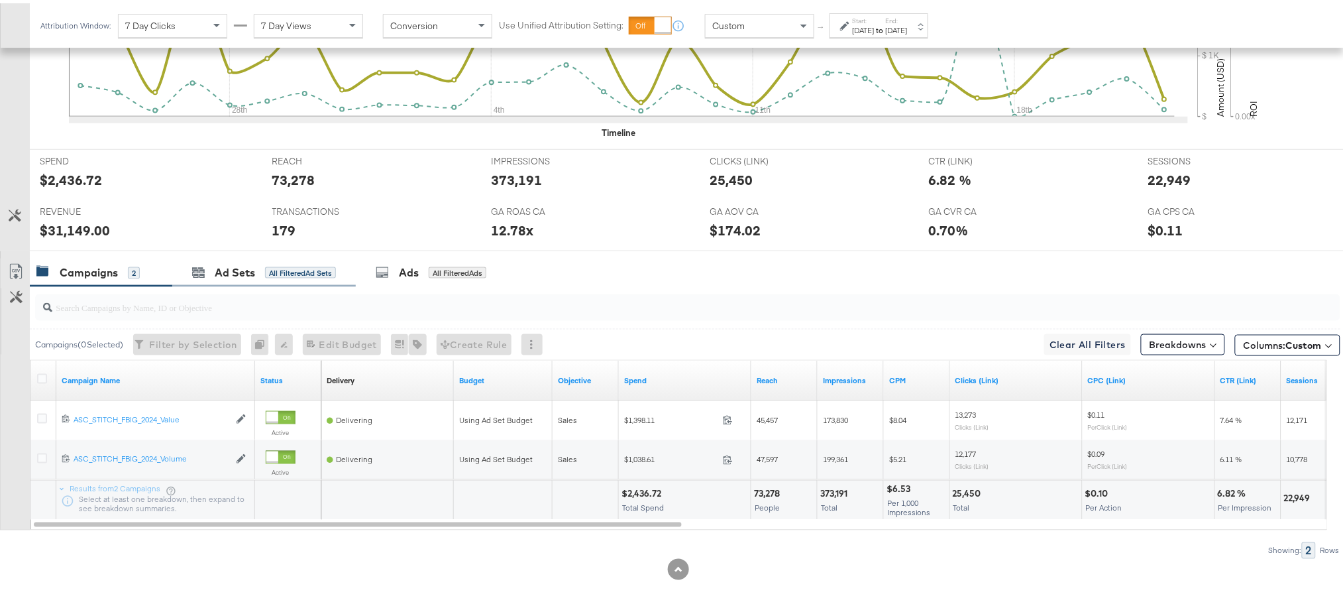
click at [223, 256] on div "Ad Sets All Filtered Ad Sets" at bounding box center [264, 269] width 184 height 28
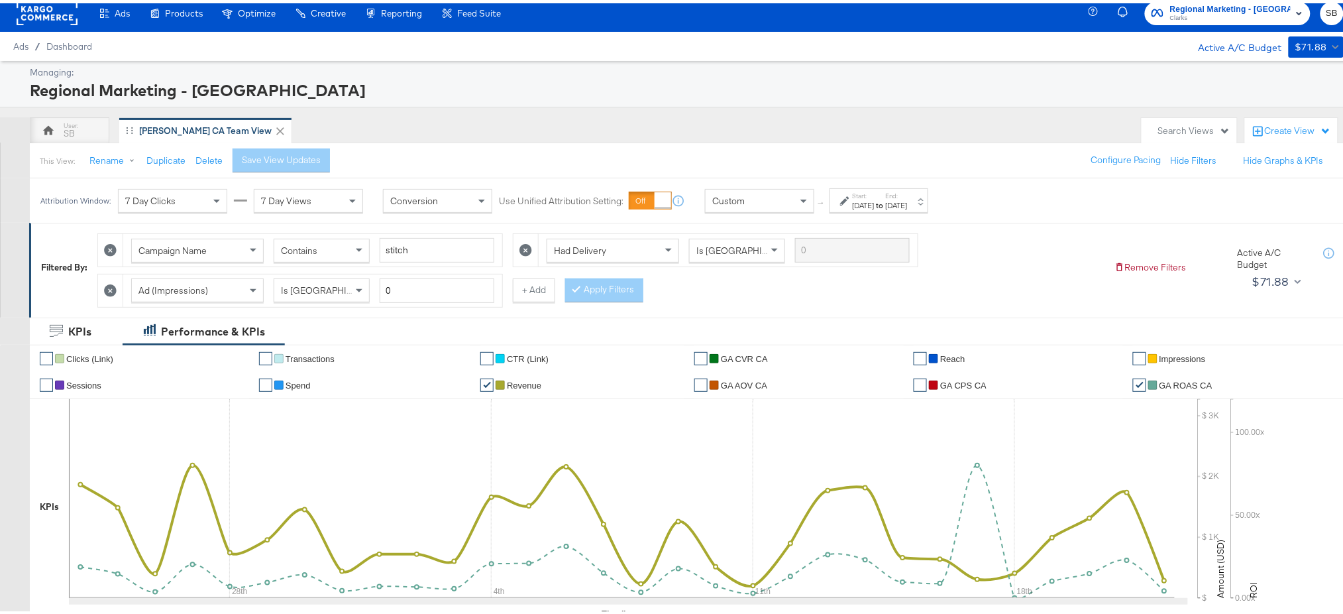
scroll to position [7, 0]
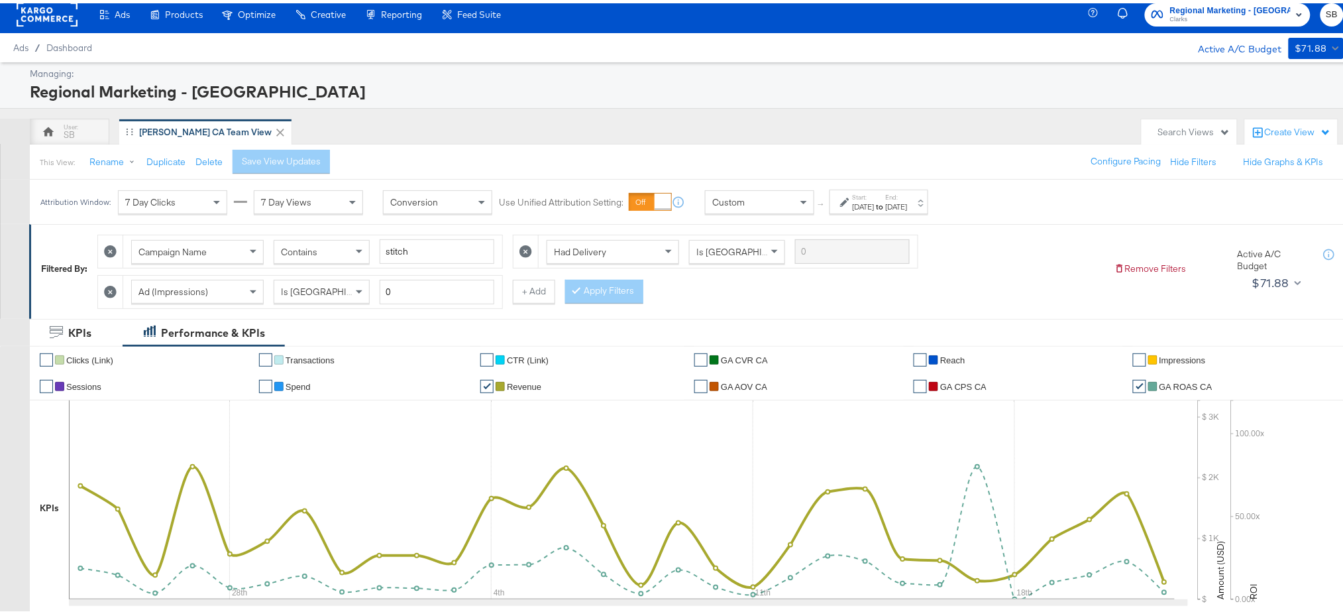
click at [1220, 18] on span "Clarks" at bounding box center [1230, 16] width 121 height 11
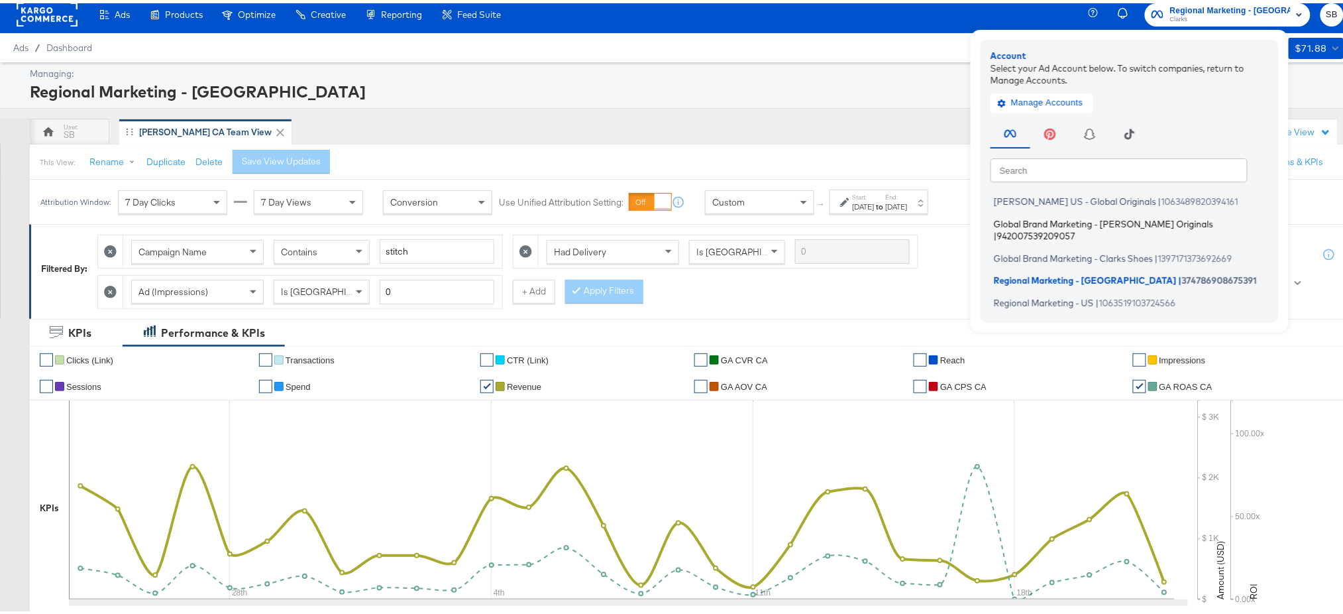
click at [1096, 219] on span "Global Brand Marketing - Clarks Originals" at bounding box center [1103, 220] width 219 height 11
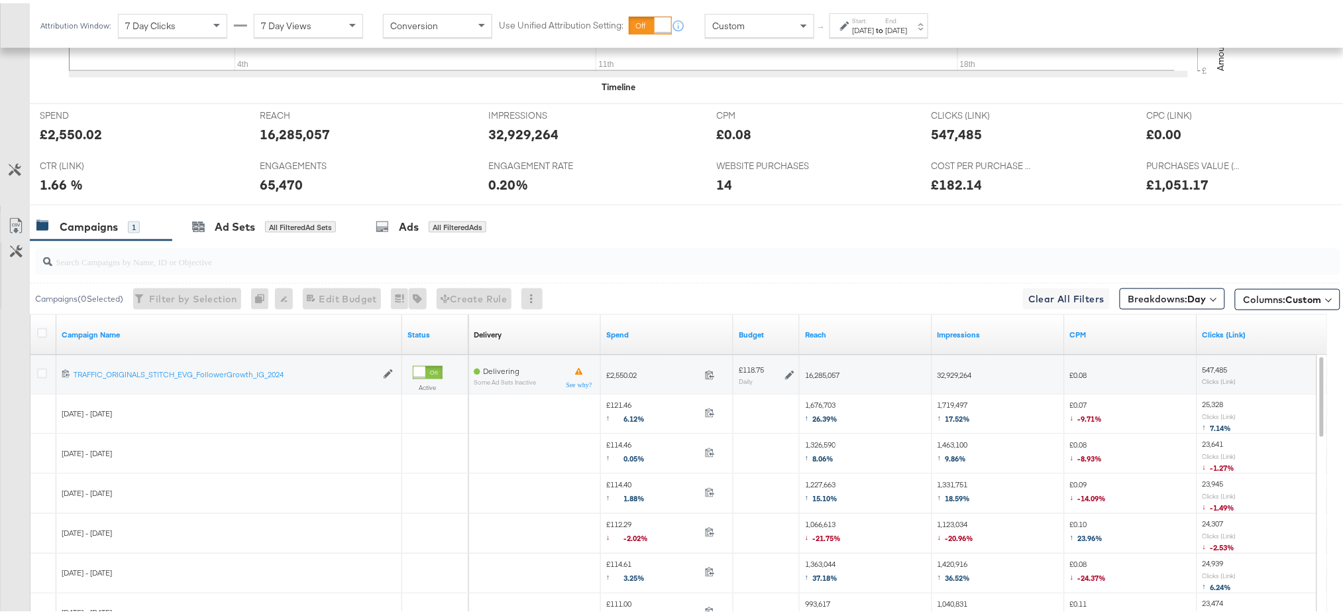
scroll to position [534, 0]
click at [1168, 293] on span "Breakdowns: Day" at bounding box center [1167, 296] width 78 height 13
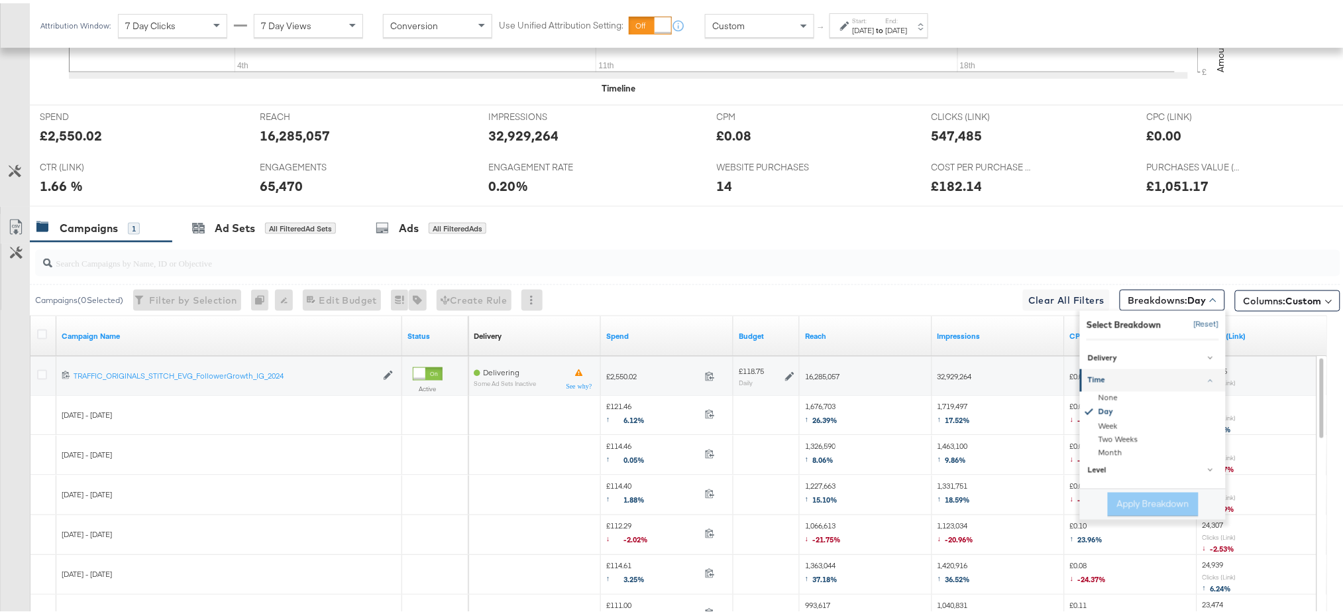
click at [1189, 321] on button "[Reset]" at bounding box center [1202, 321] width 33 height 21
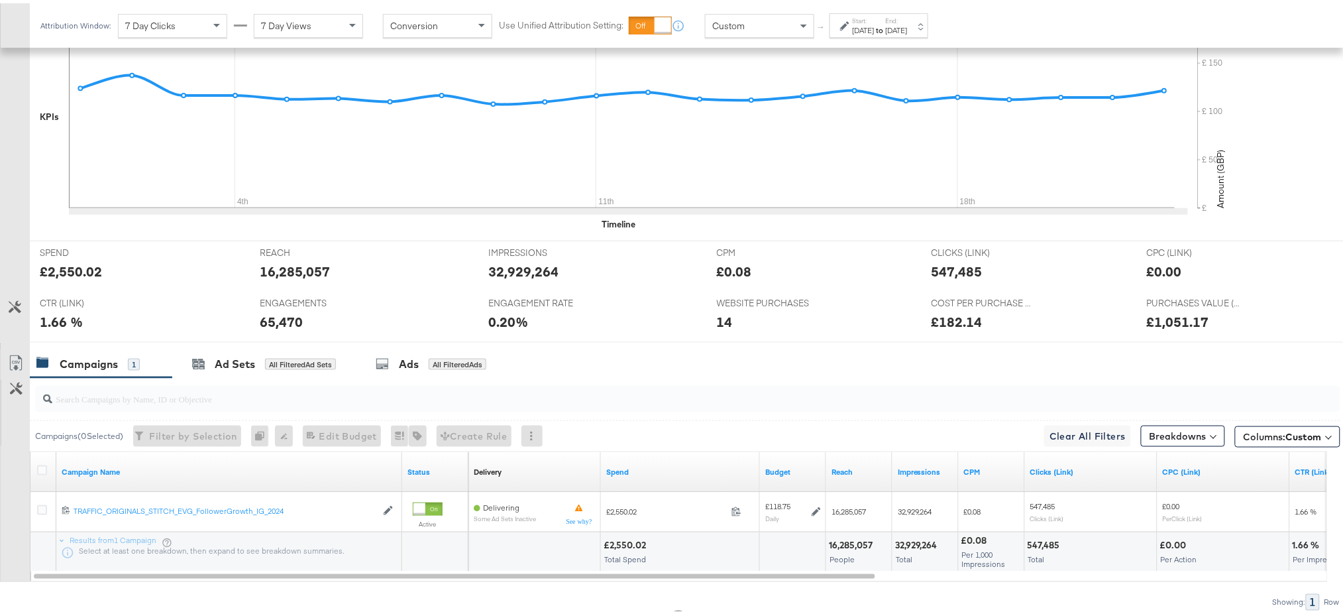
scroll to position [450, 0]
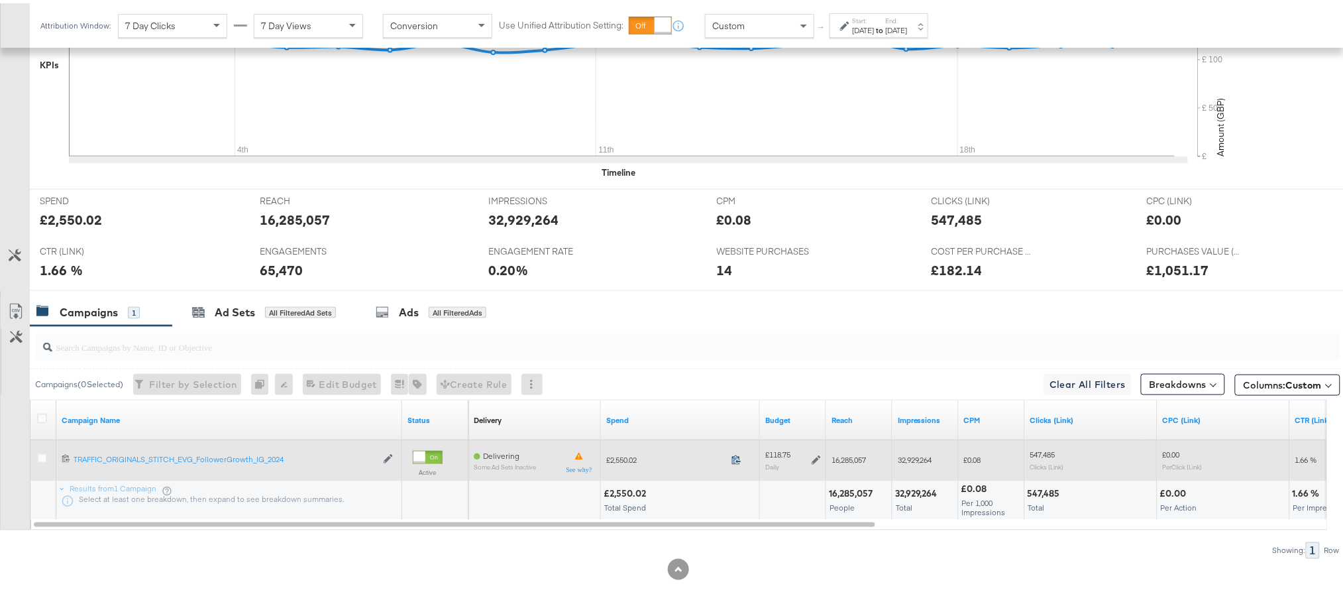
click at [733, 458] on icon at bounding box center [736, 456] width 10 height 10
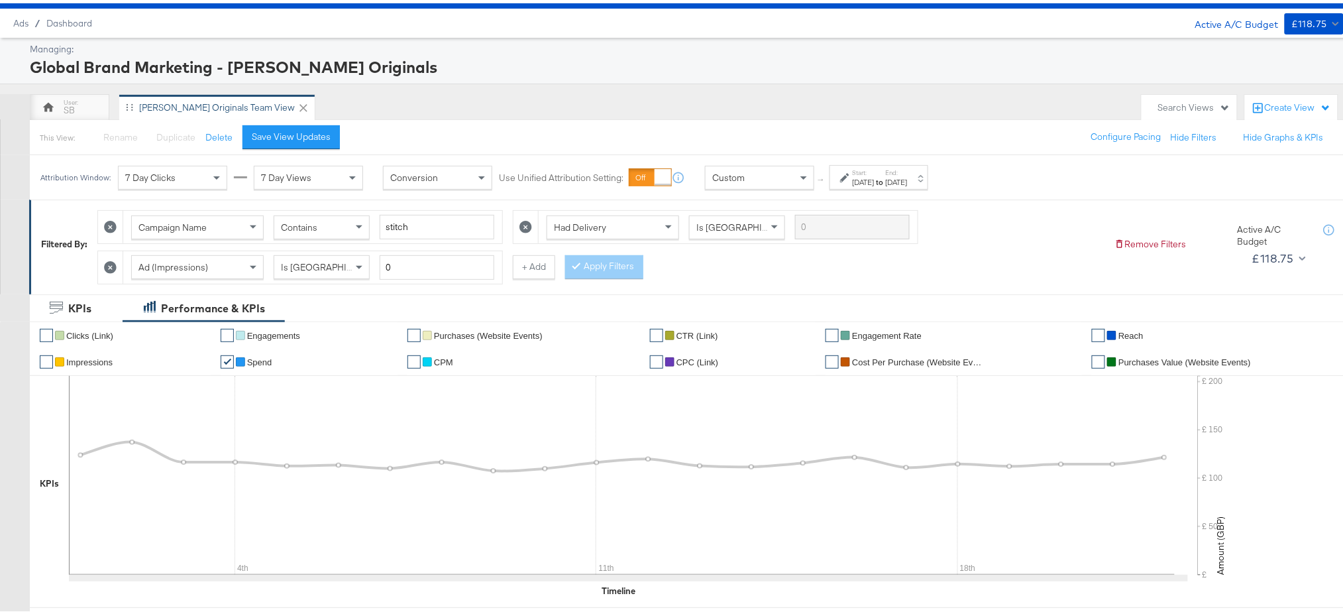
scroll to position [0, 0]
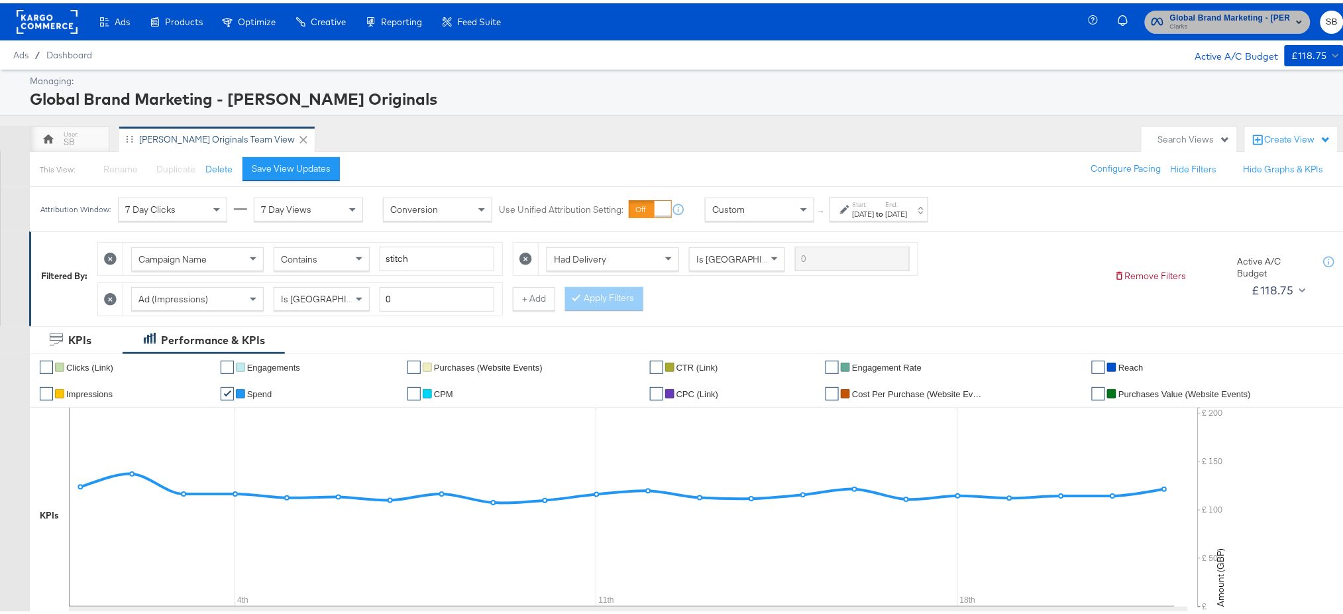
click at [1183, 25] on span "Clarks" at bounding box center [1230, 24] width 121 height 11
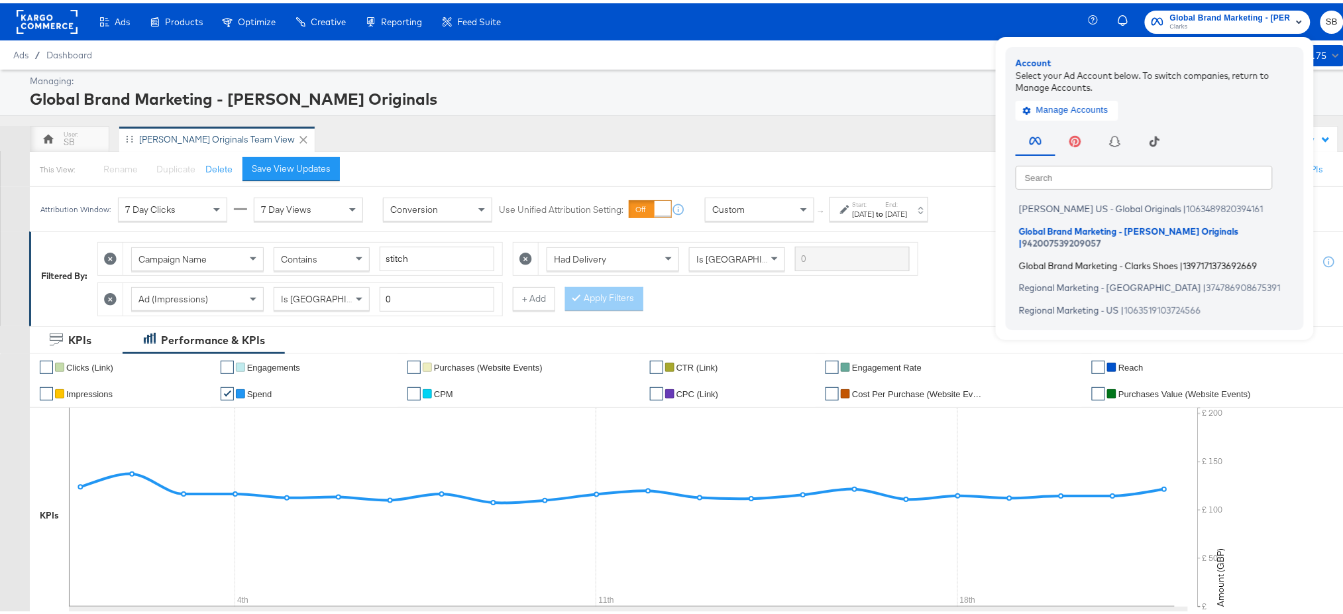
click at [1040, 256] on span "Global Brand Marketing - Clarks Shoes" at bounding box center [1098, 261] width 159 height 11
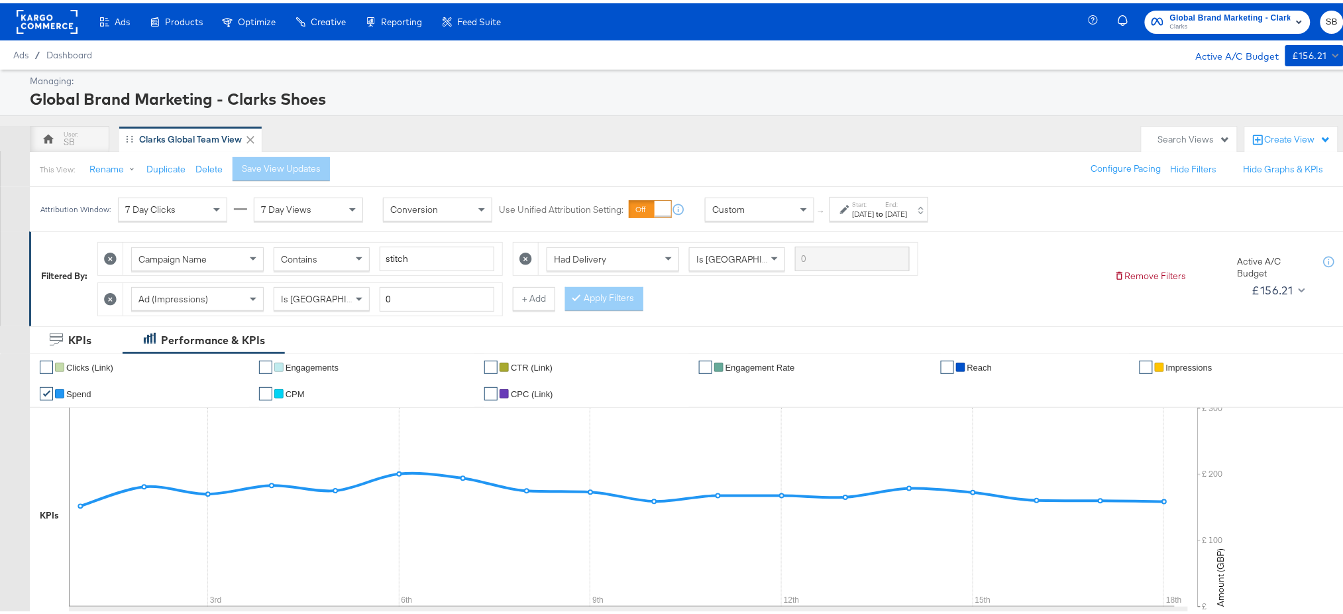
click at [908, 199] on label "End:" at bounding box center [897, 201] width 22 height 9
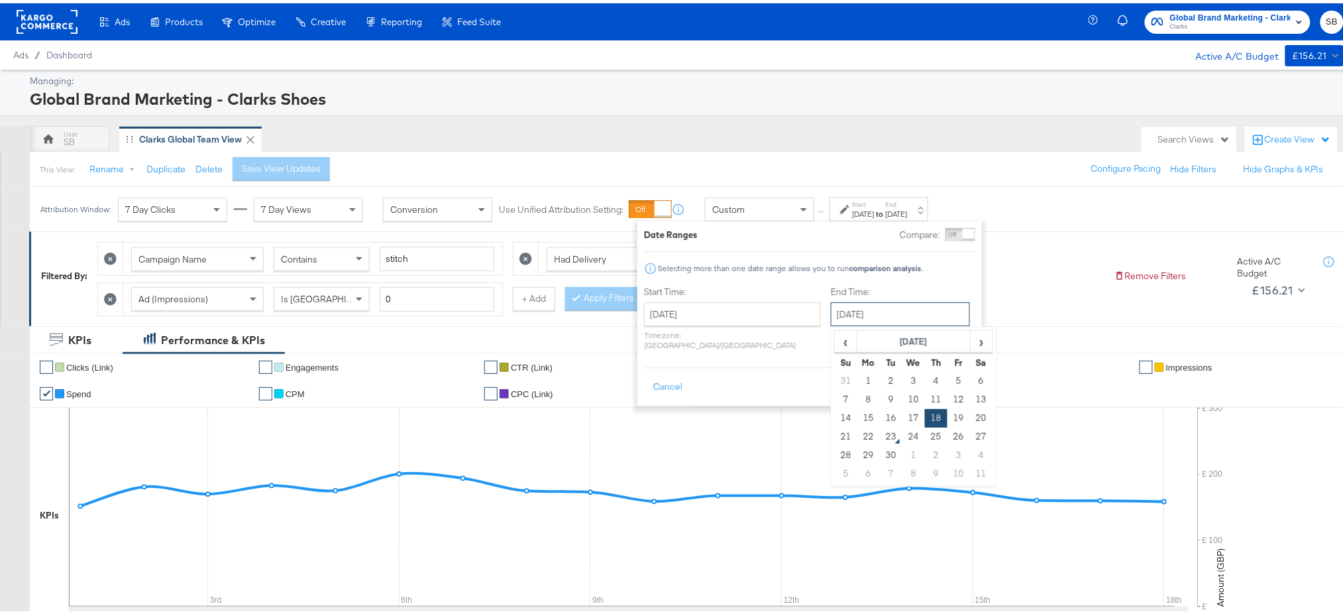
click at [831, 317] on input "[DATE]" at bounding box center [900, 311] width 139 height 24
drag, startPoint x: 944, startPoint y: 338, endPoint x: 832, endPoint y: 437, distance: 149.7
click at [834, 437] on table "‹ September 2025 › Su Mo Tu We Th Fr Sa 31 1 2 3 4 5 6 7 8 9 10 11 12 13 14 15 …" at bounding box center [913, 403] width 159 height 153
click at [857, 437] on td "22" at bounding box center [868, 433] width 23 height 19
type input "September 22nd 2025"
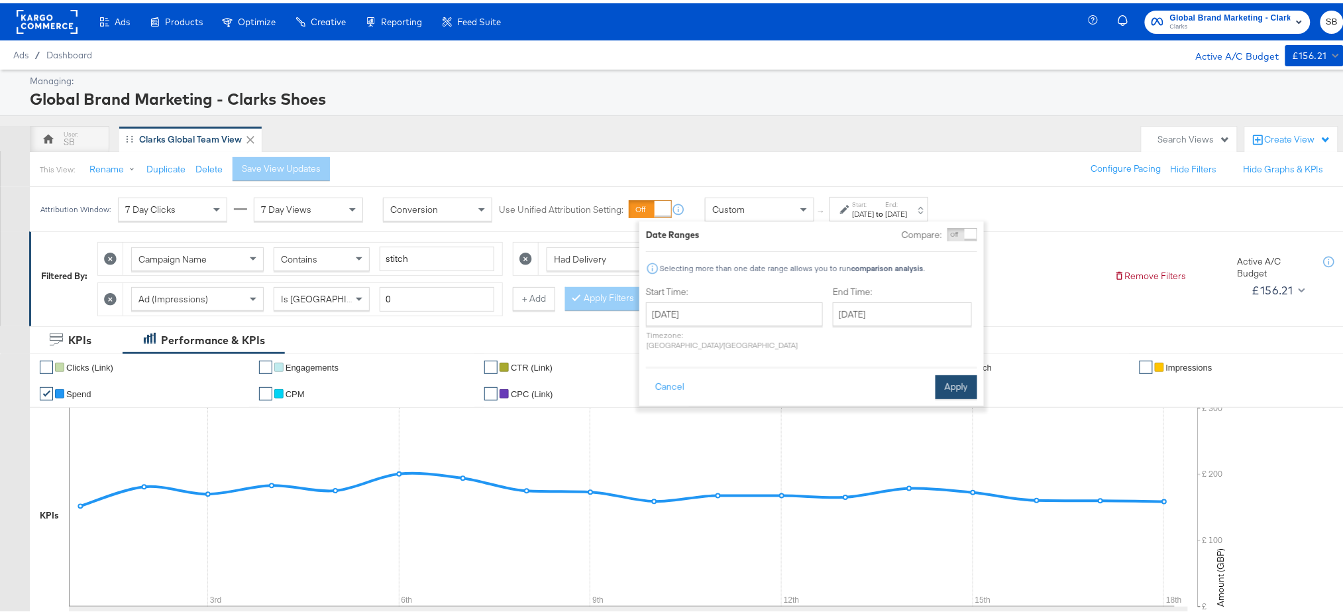
click at [962, 378] on button "Apply" at bounding box center [956, 384] width 42 height 24
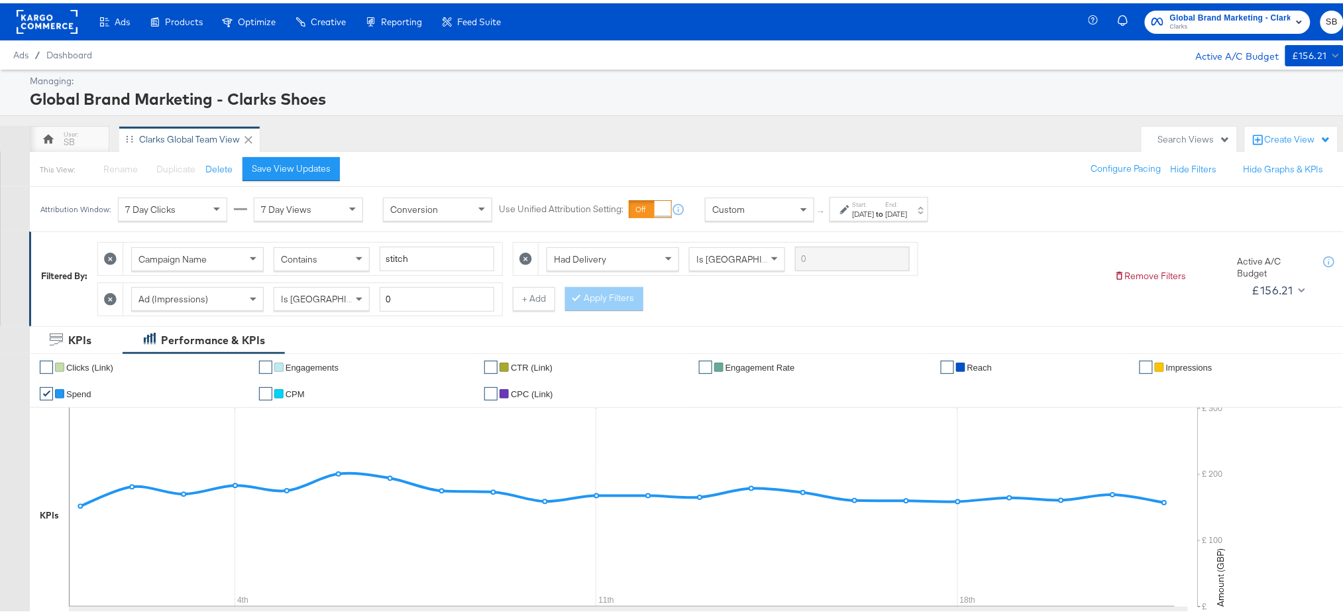
click at [50, 21] on rect at bounding box center [47, 19] width 61 height 24
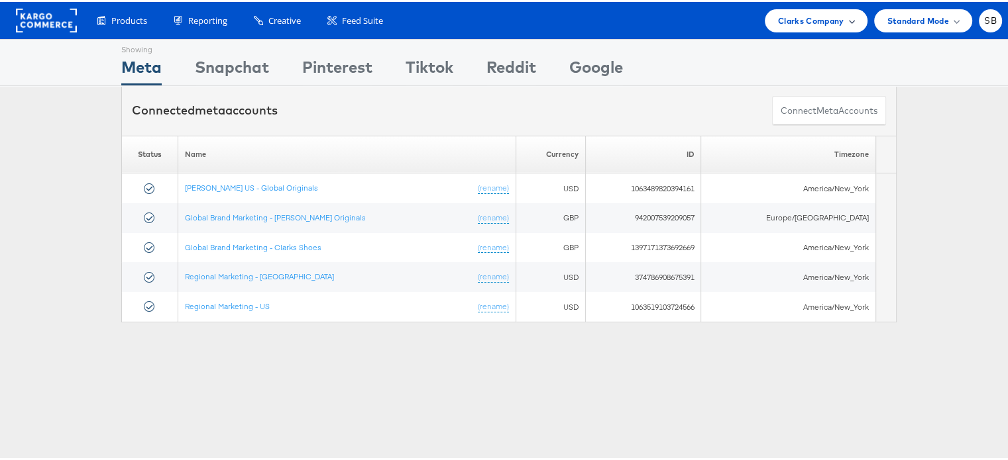
click at [796, 21] on span "Clarks Company" at bounding box center [811, 19] width 66 height 14
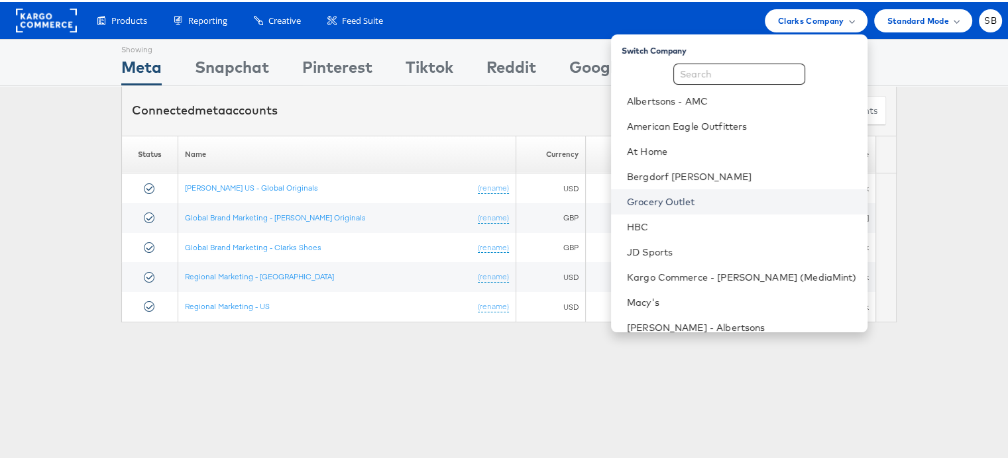
click at [697, 198] on link "Grocery Outlet" at bounding box center [742, 199] width 230 height 13
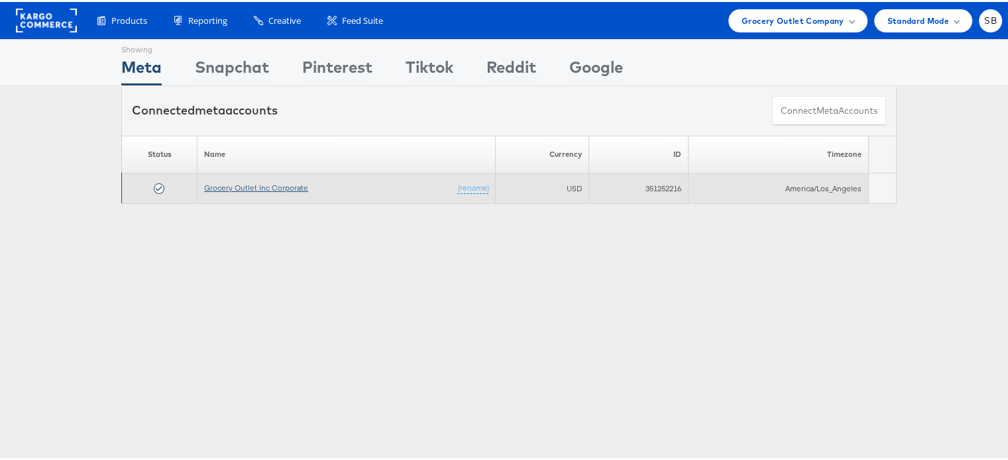
click at [260, 182] on link "Grocery Outlet Inc Corporate" at bounding box center [256, 186] width 104 height 10
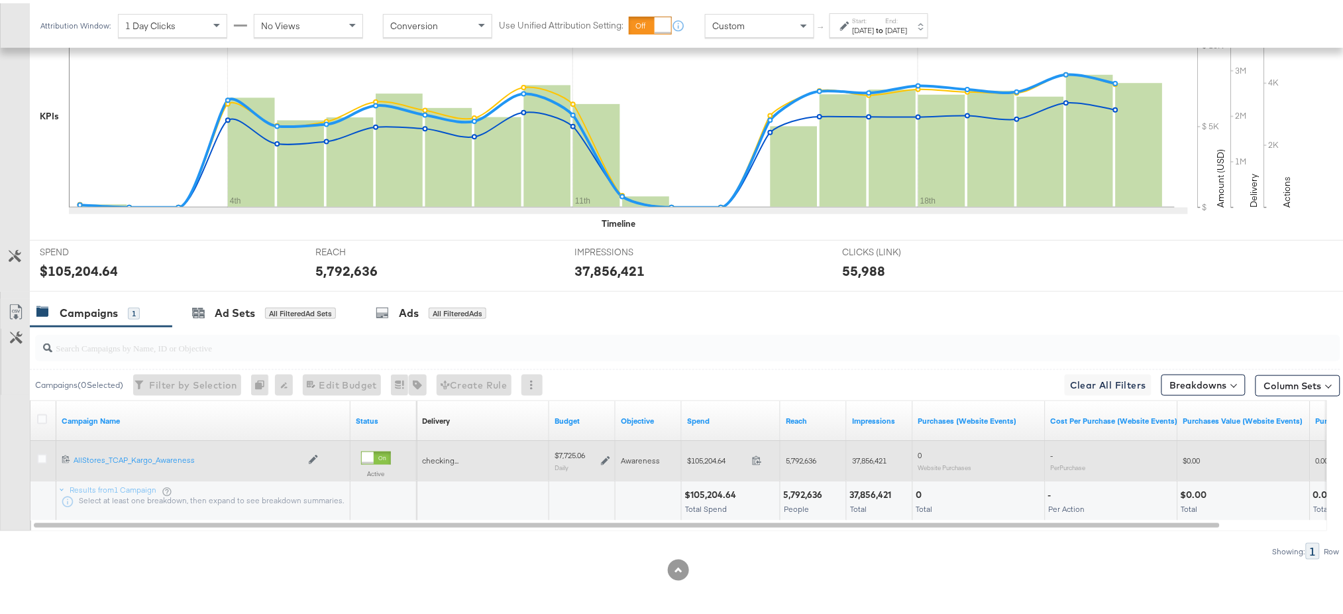
scroll to position [341, 0]
click at [753, 458] on icon at bounding box center [757, 458] width 10 height 10
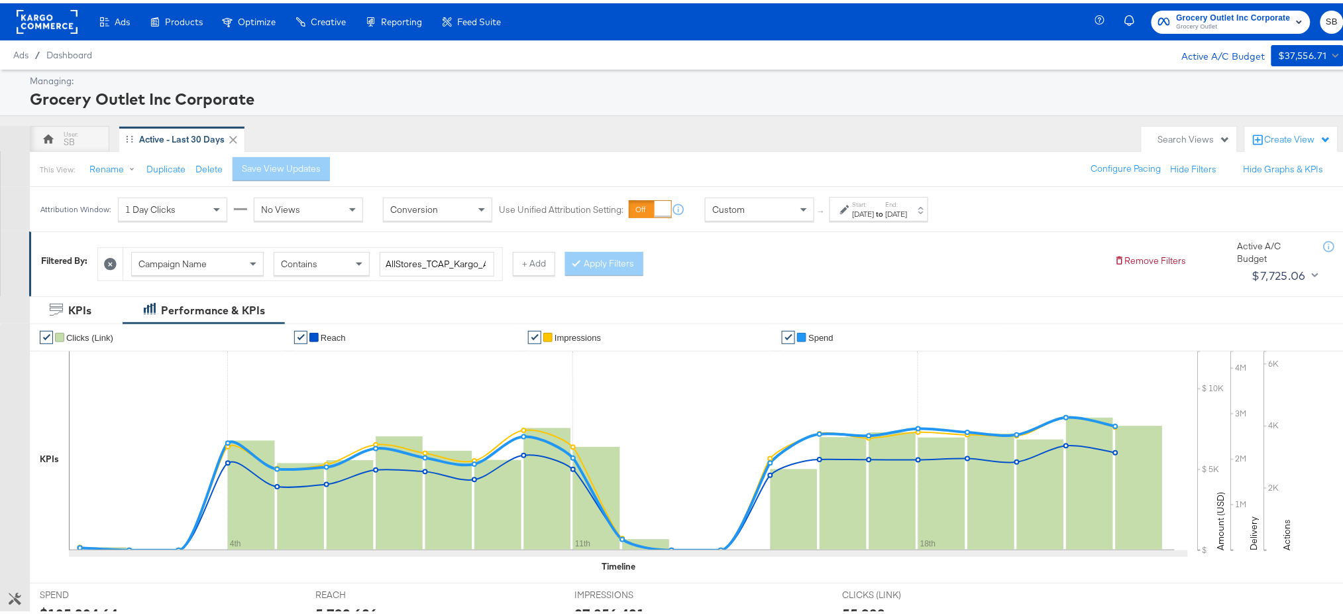
scroll to position [343, 0]
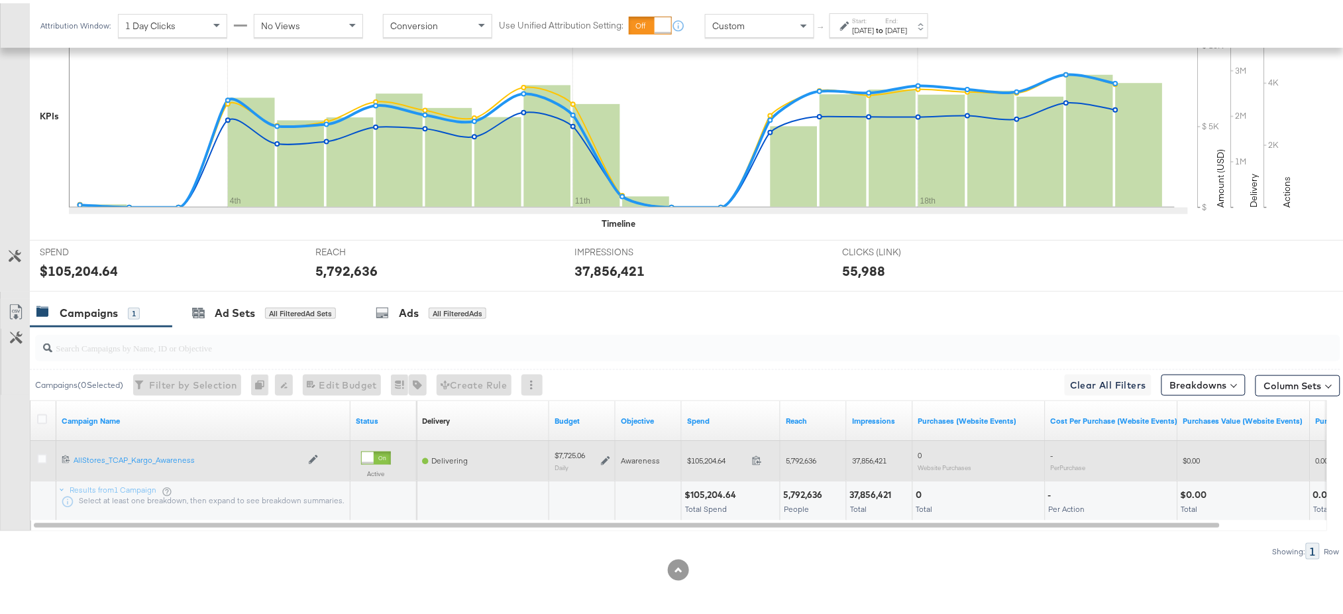
click at [604, 456] on icon at bounding box center [605, 457] width 9 height 9
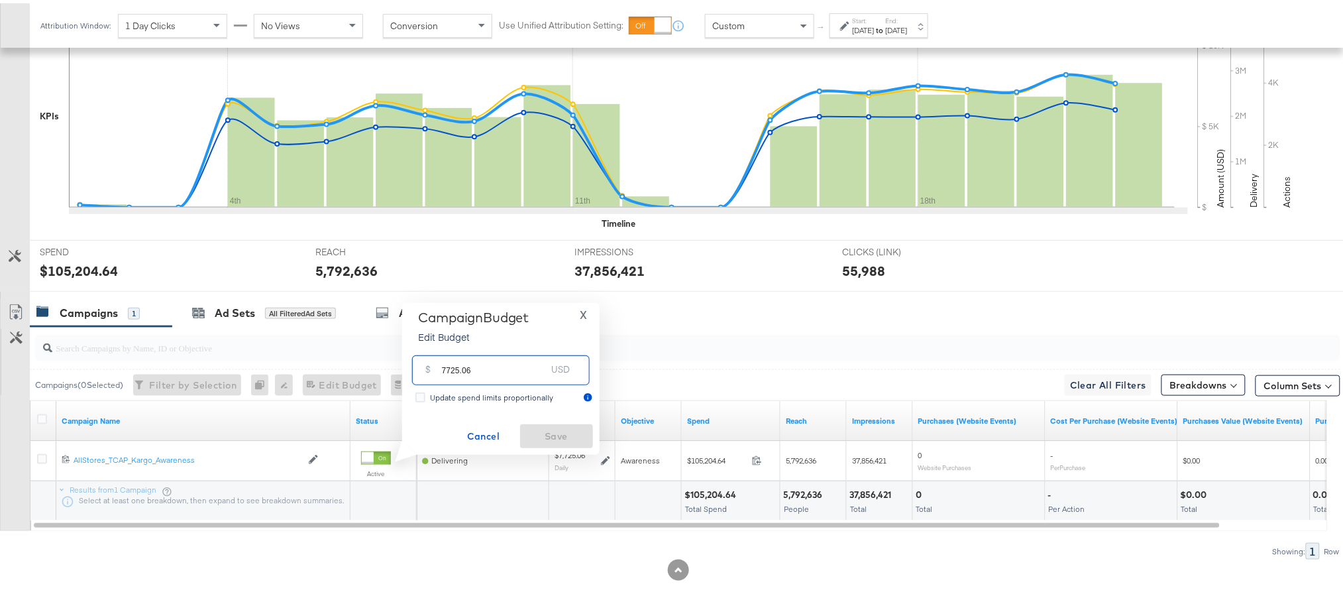
click at [483, 370] on input "7725.06" at bounding box center [494, 361] width 105 height 28
click at [460, 366] on input "7725.06" at bounding box center [494, 361] width 105 height 28
click at [475, 368] on input "7724.06" at bounding box center [494, 361] width 105 height 28
type input "7724.42"
click at [549, 432] on span "Save" at bounding box center [556, 433] width 62 height 17
